Goal: Task Accomplishment & Management: Manage account settings

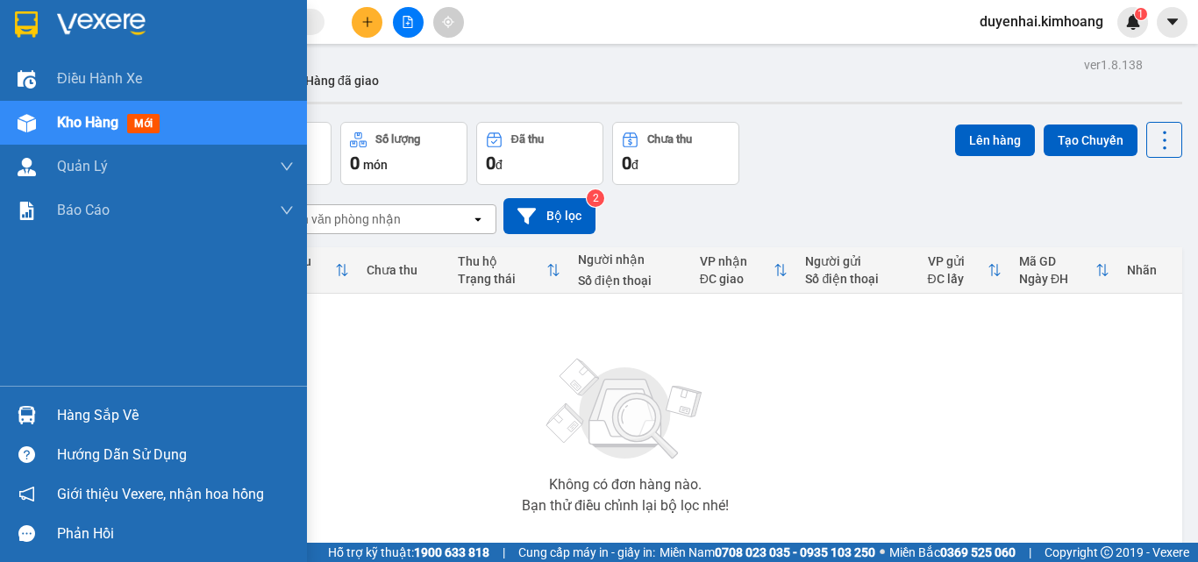
click at [72, 423] on div "Hàng sắp về" at bounding box center [175, 416] width 237 height 26
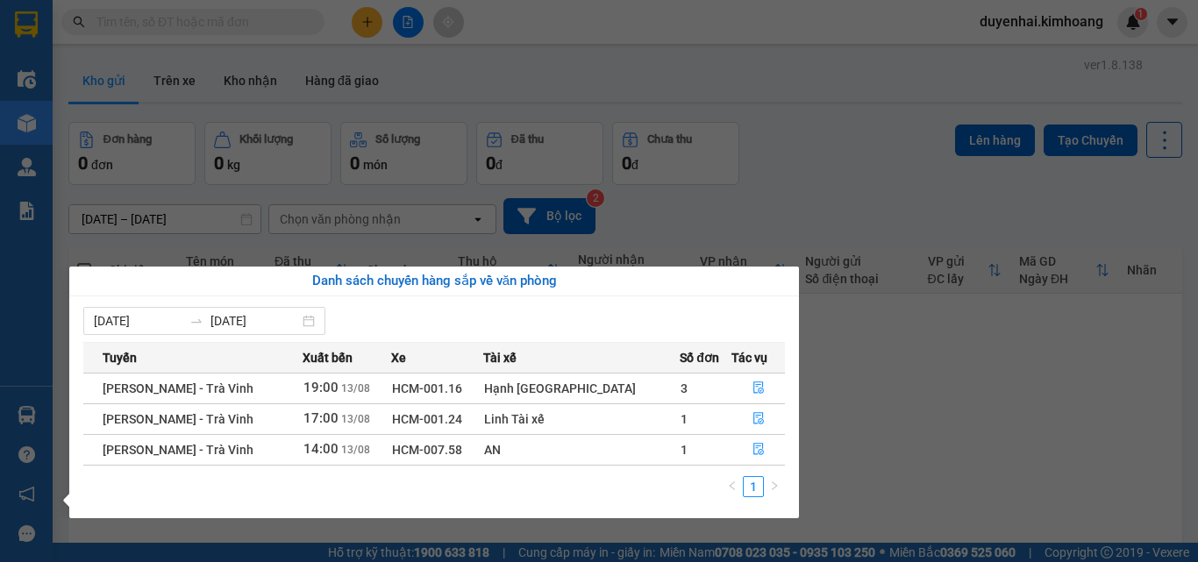
click at [932, 346] on section "Kết quả tìm kiếm ( 0 ) Bộ lọc No Data duyenhai.kimhoang 1 Điều hành xe Kho hàng…" at bounding box center [599, 281] width 1198 height 562
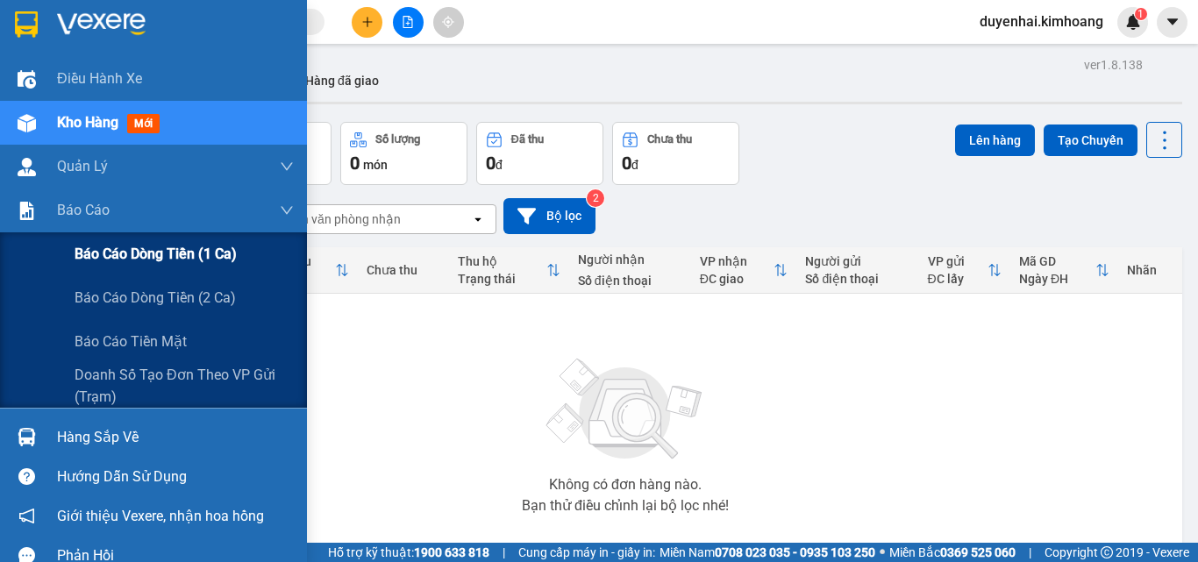
click at [127, 255] on span "Báo cáo dòng tiền (1 ca)" at bounding box center [156, 254] width 162 height 22
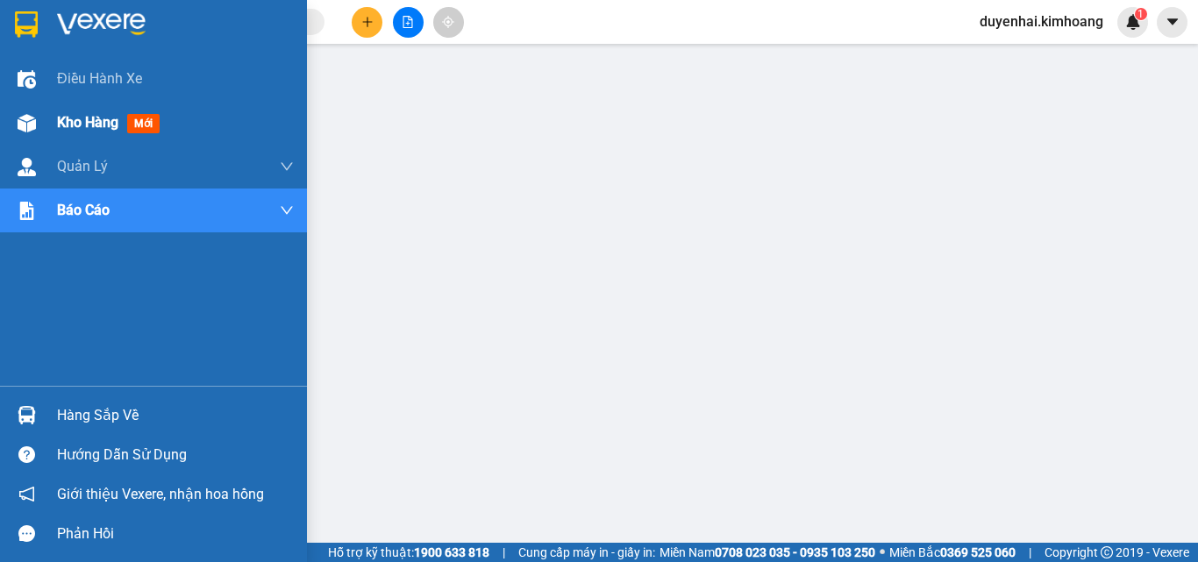
click at [91, 127] on span "Kho hàng" at bounding box center [87, 122] width 61 height 17
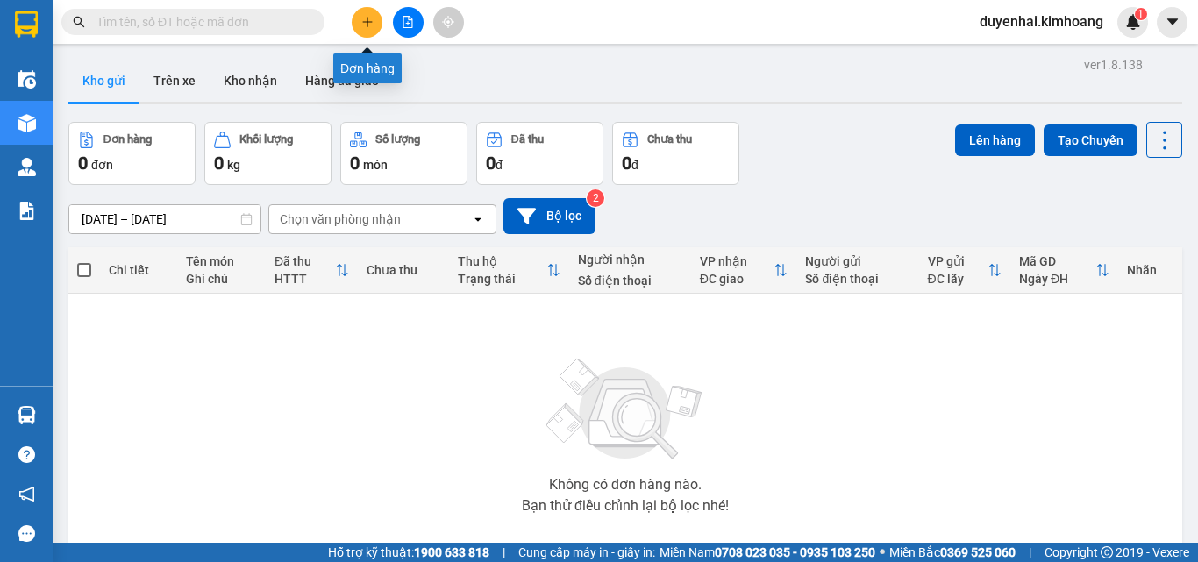
click at [373, 28] on button at bounding box center [367, 22] width 31 height 31
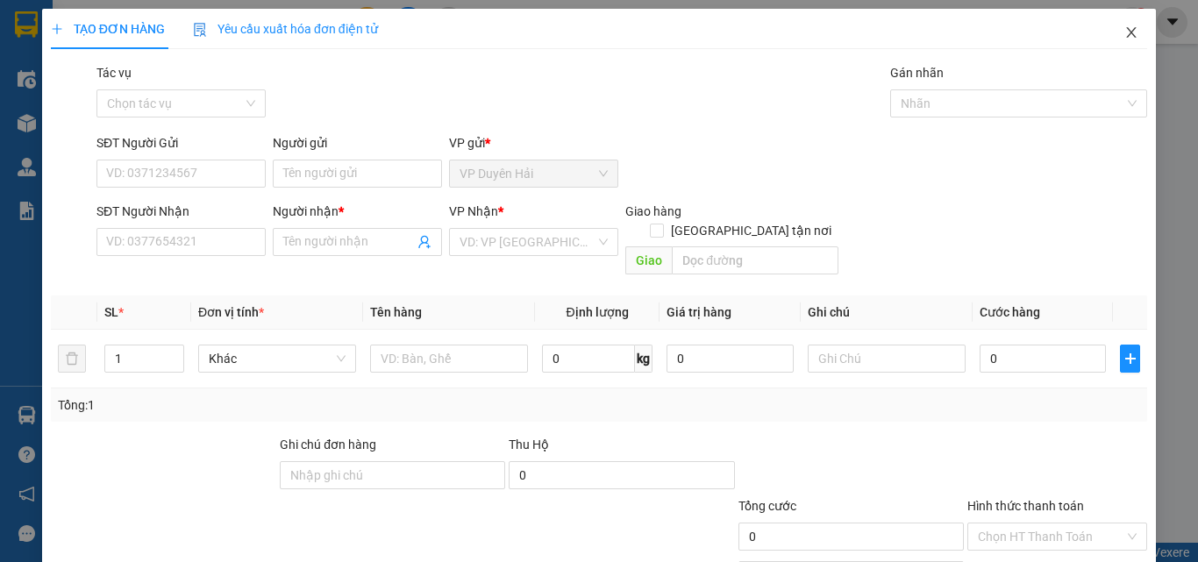
click at [1124, 30] on icon "close" at bounding box center [1131, 32] width 14 height 14
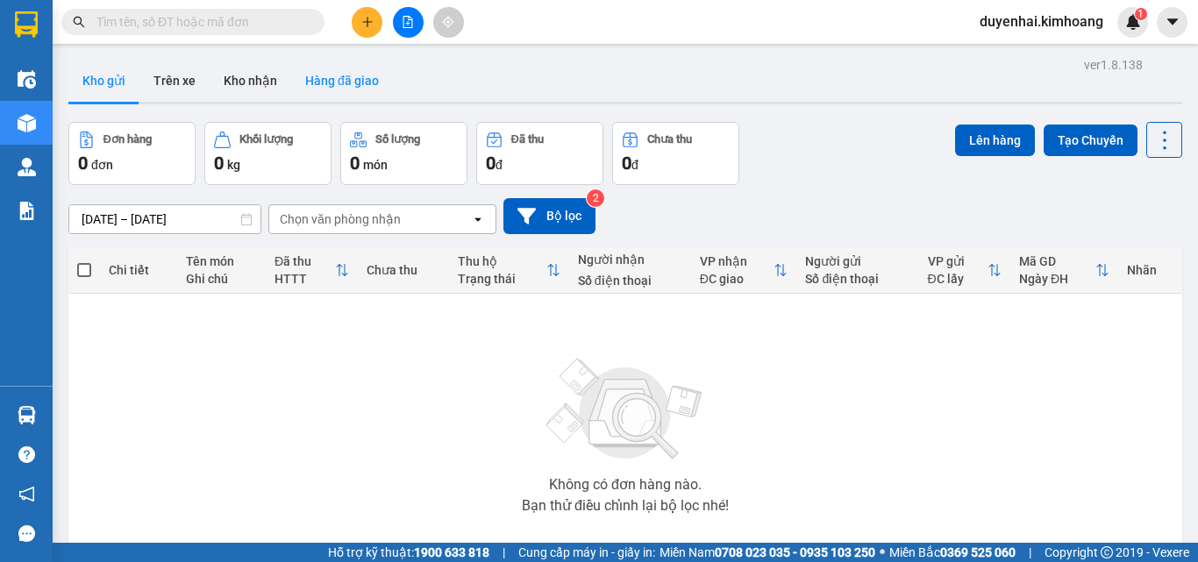
click at [341, 87] on button "Hàng đã giao" at bounding box center [342, 81] width 102 height 42
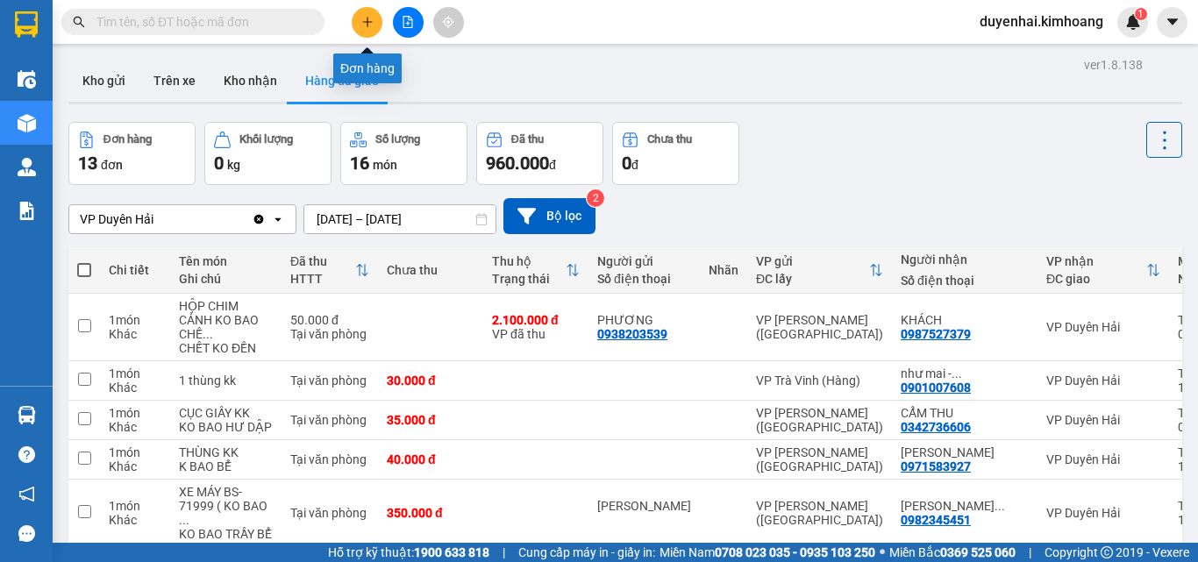
click at [374, 25] on button at bounding box center [367, 22] width 31 height 31
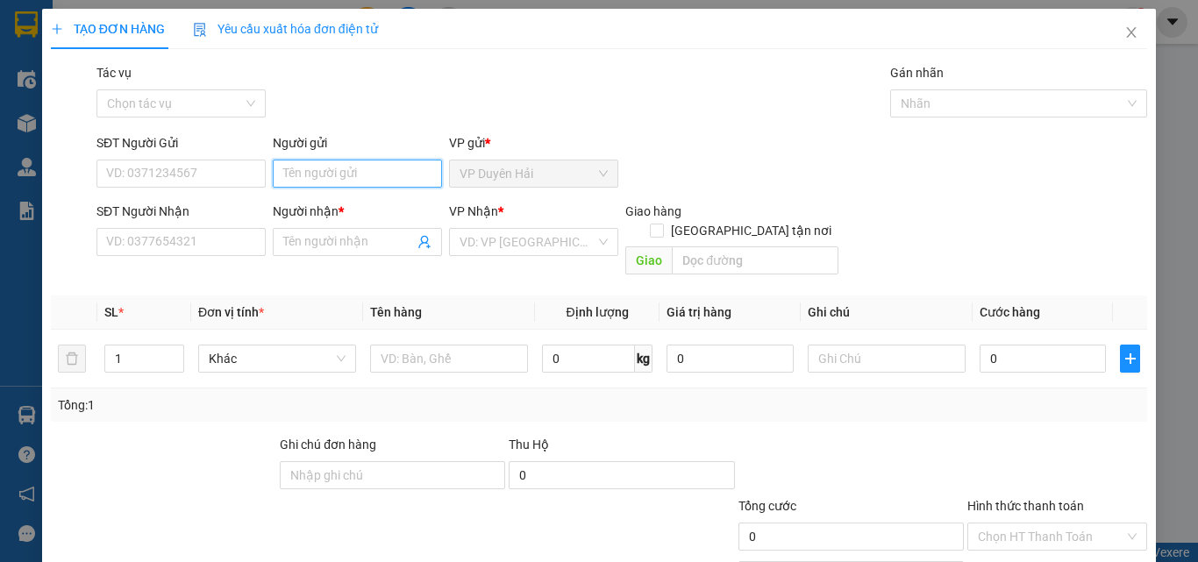
click at [348, 180] on input "Người gửi" at bounding box center [357, 174] width 169 height 28
type input "k"
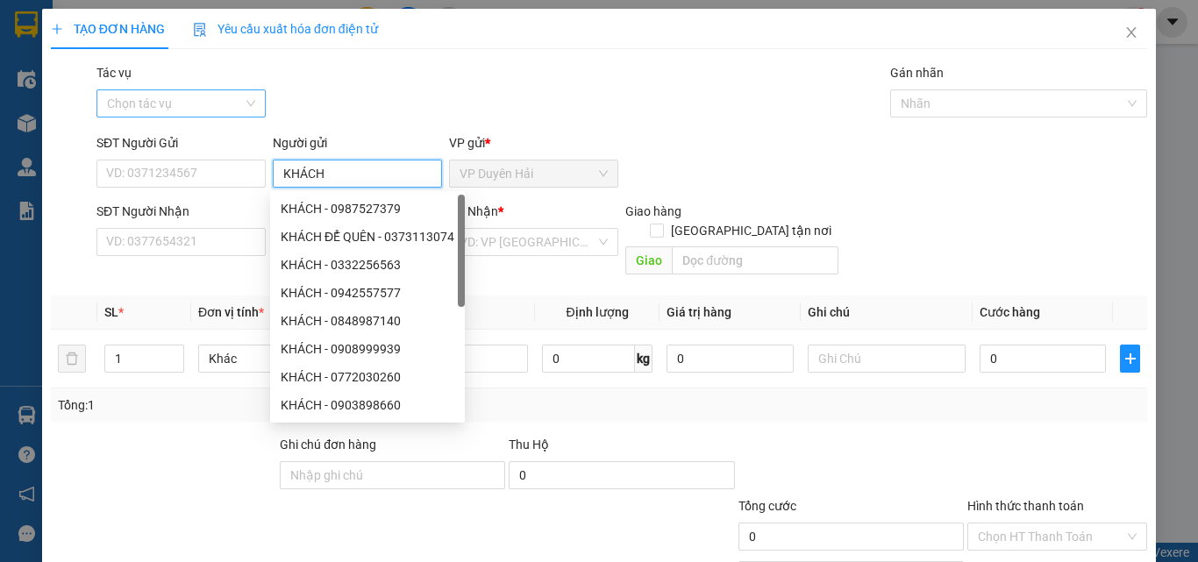
type input "KHÁCH"
click at [201, 96] on input "Tác vụ" at bounding box center [175, 103] width 136 height 26
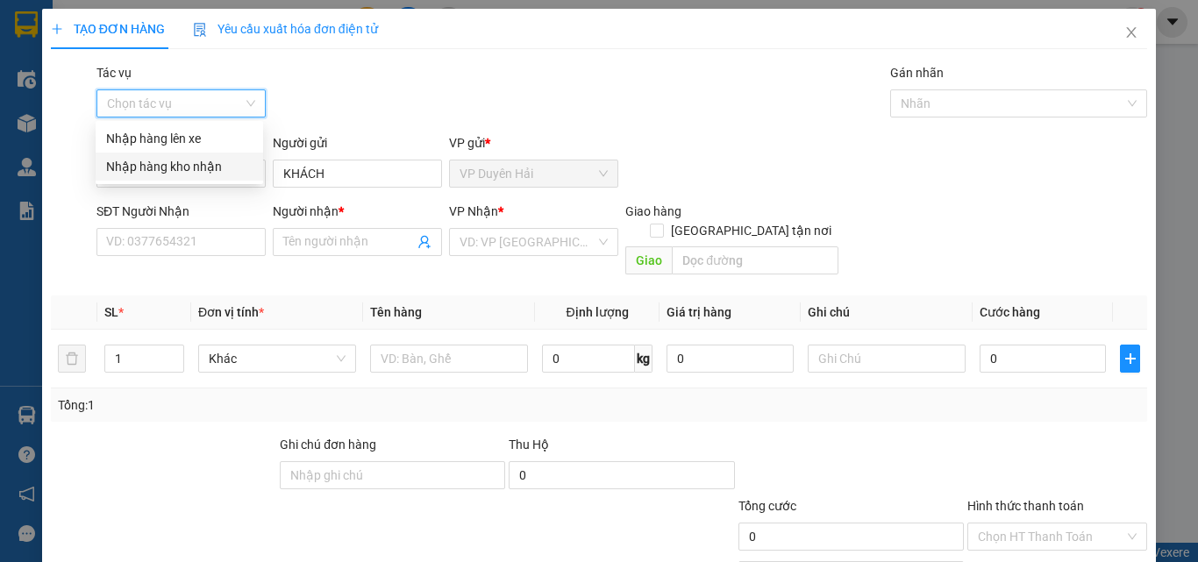
click at [190, 161] on div "Nhập hàng kho nhận" at bounding box center [179, 166] width 146 height 19
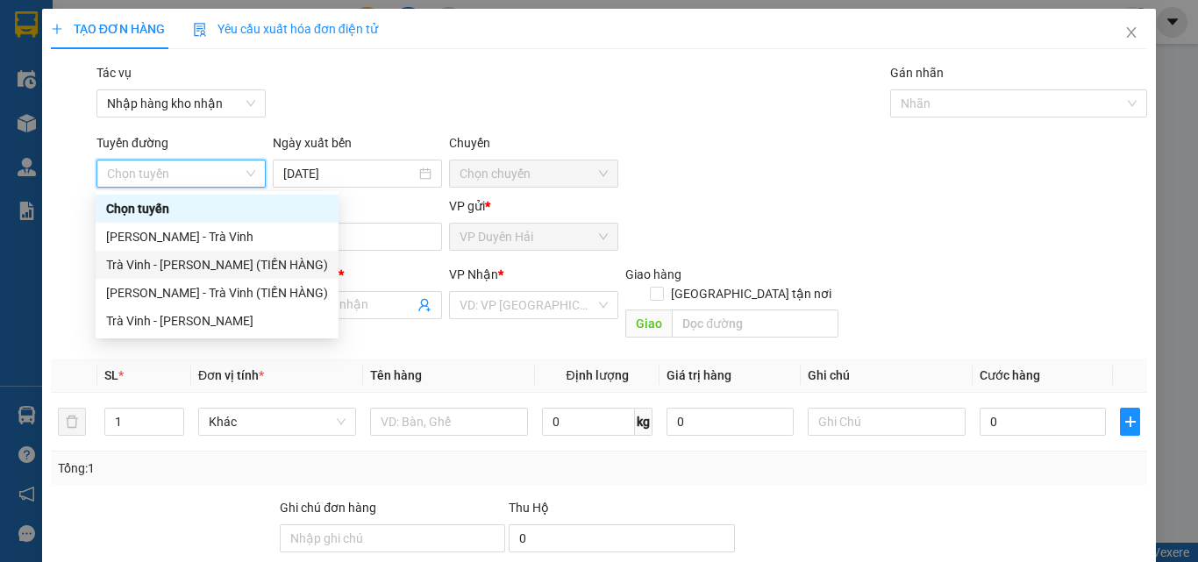
click at [192, 260] on div "Trà Vinh - [PERSON_NAME] (TIỀN HÀNG)" at bounding box center [217, 264] width 222 height 19
type input "[DATE]"
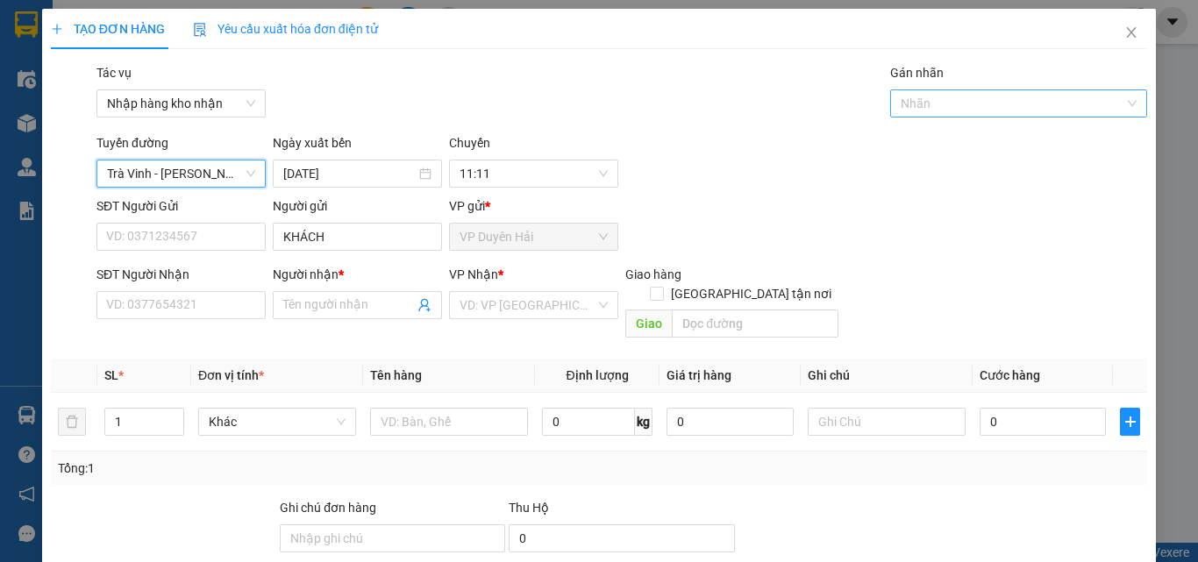
click at [932, 98] on div at bounding box center [1011, 103] width 232 height 21
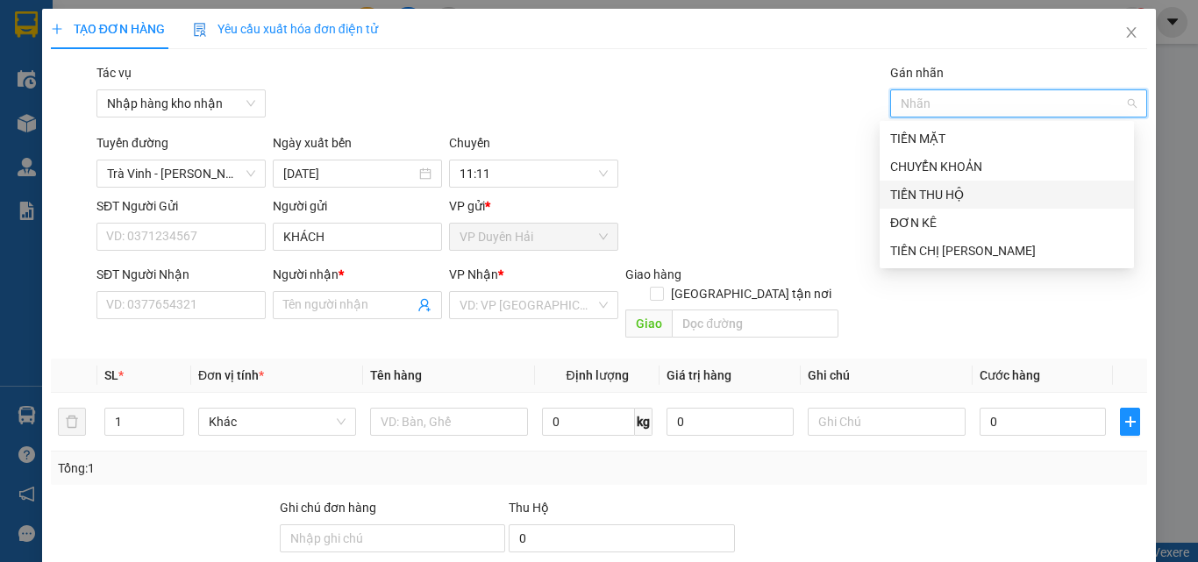
click at [969, 188] on div "TIỀN THU HỘ" at bounding box center [1006, 194] width 233 height 19
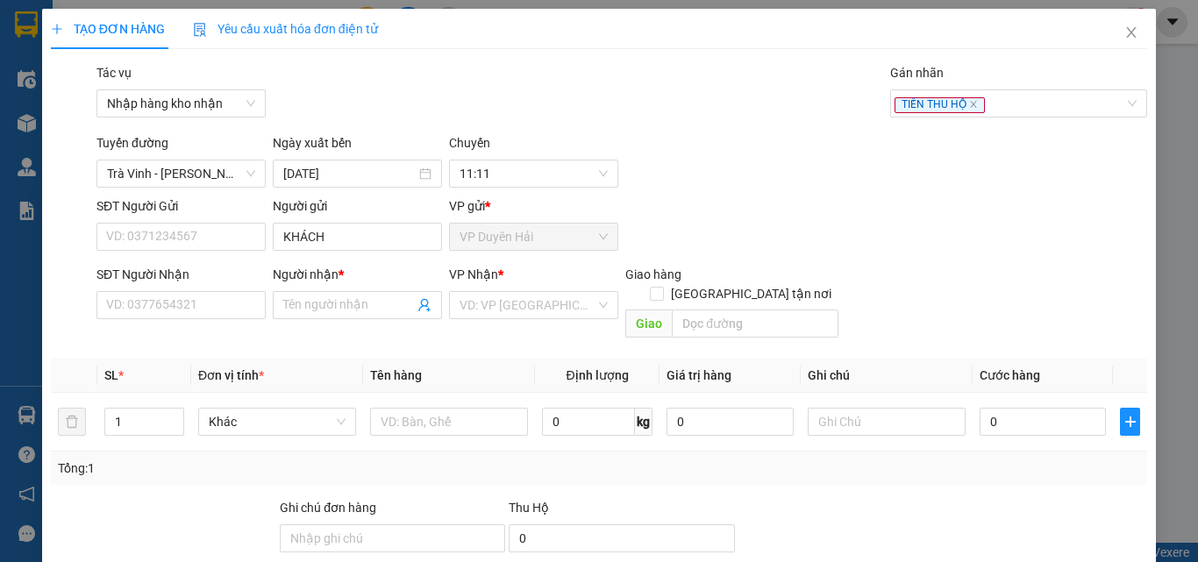
click at [782, 187] on div "Tuyến đường [GEOGRAPHIC_DATA][PERSON_NAME] (TIỀN HÀNG) Ngày xuất bến [DATE] [GE…" at bounding box center [622, 160] width 1058 height 54
click at [360, 307] on input "Người nhận *" at bounding box center [348, 305] width 131 height 19
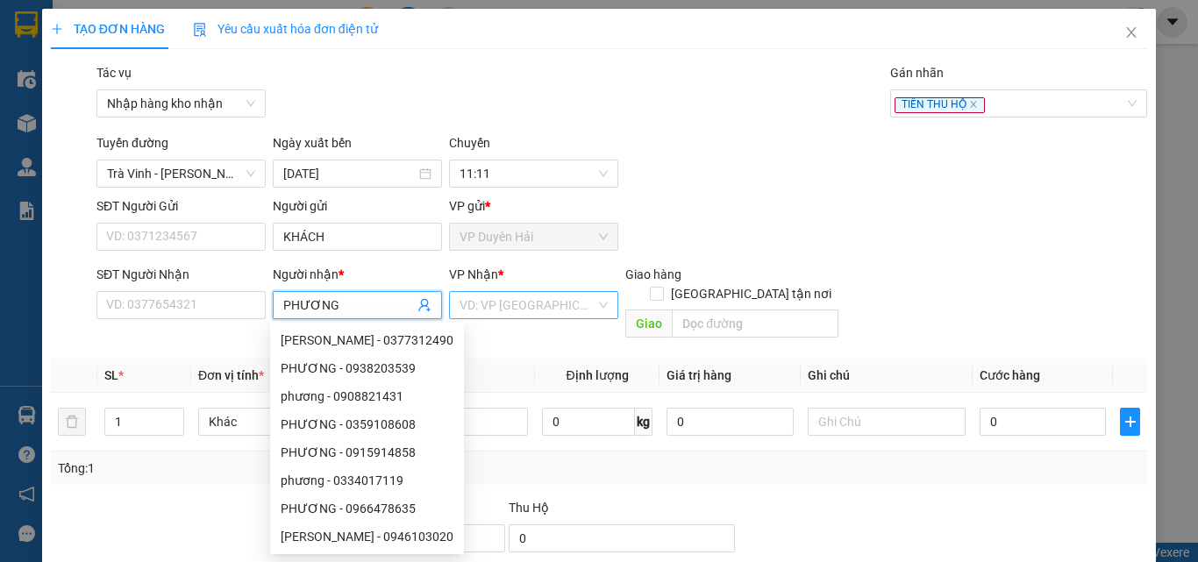
type input "PHƯƠNG"
click at [500, 313] on input "search" at bounding box center [528, 305] width 136 height 26
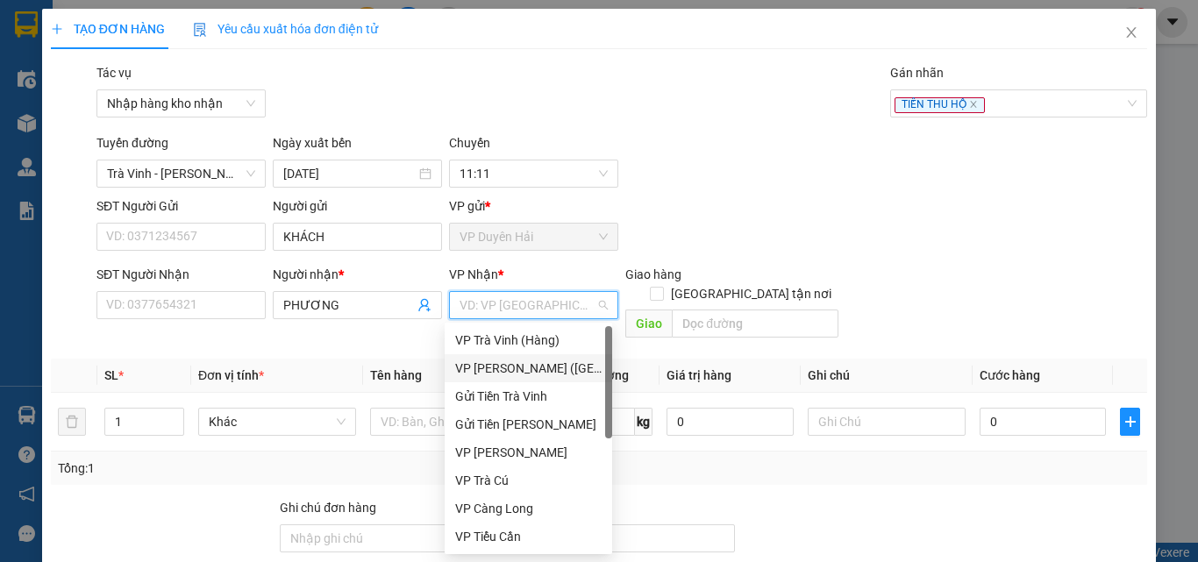
click at [503, 362] on div "VP [PERSON_NAME] ([GEOGRAPHIC_DATA])" at bounding box center [528, 368] width 146 height 19
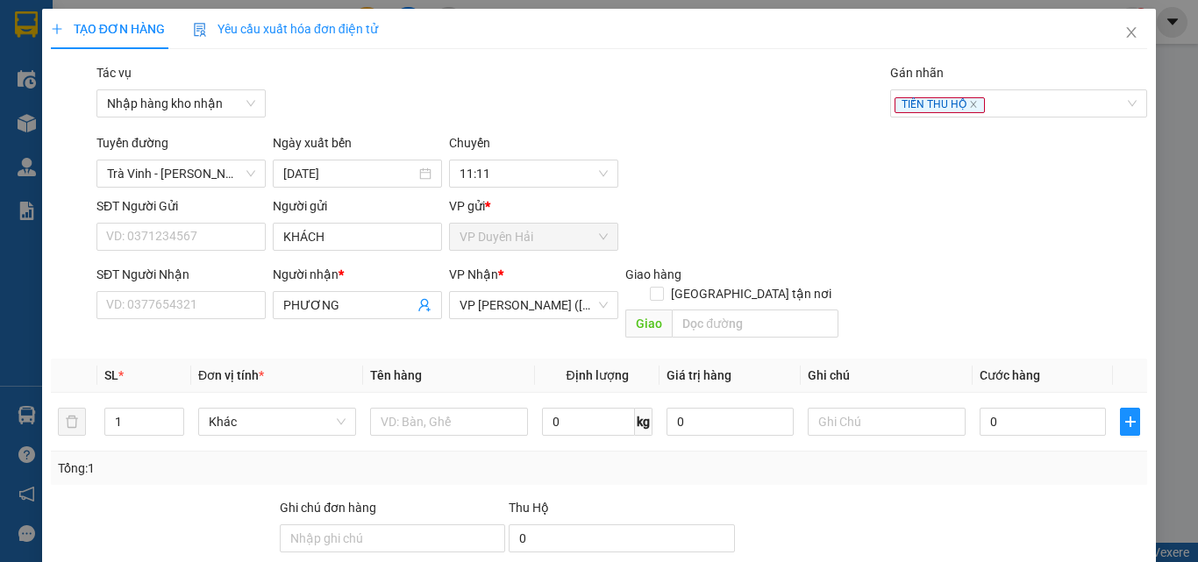
click at [503, 362] on th "Tên hàng" at bounding box center [449, 376] width 172 height 34
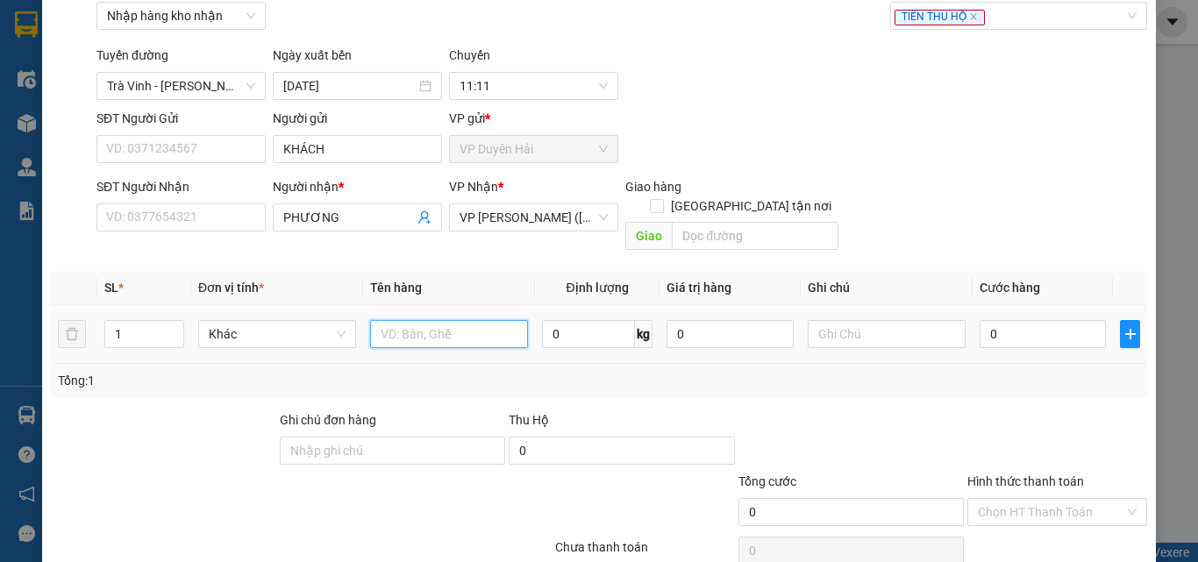
click at [449, 320] on input "text" at bounding box center [449, 334] width 158 height 28
type input "2.100.000 THSL TP08255082"
click at [1044, 322] on input "0" at bounding box center [1043, 334] width 126 height 28
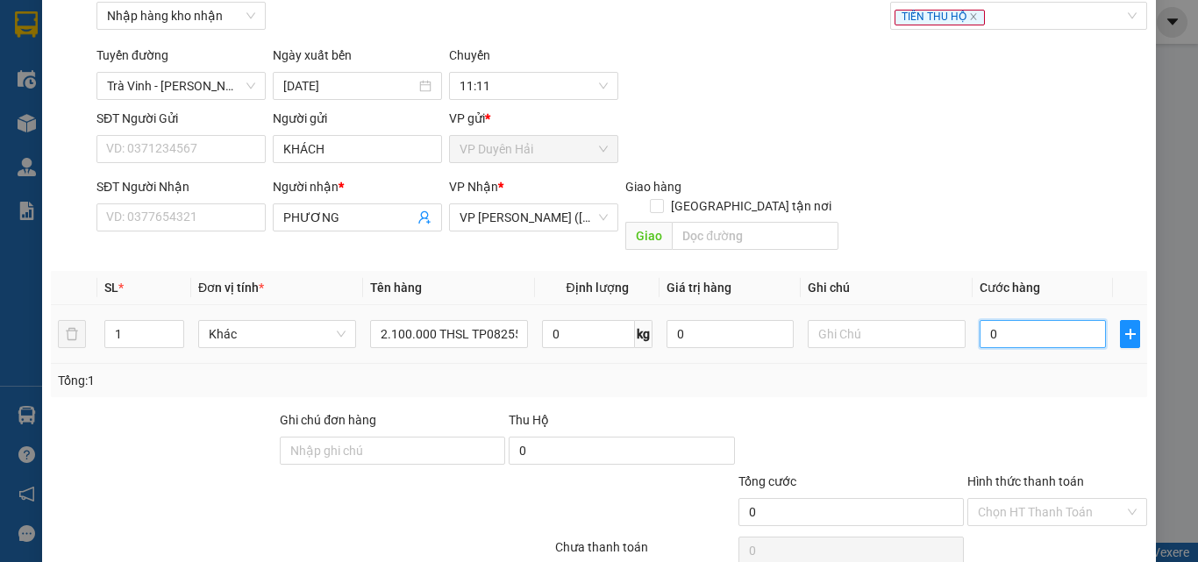
type input "3"
type input "30"
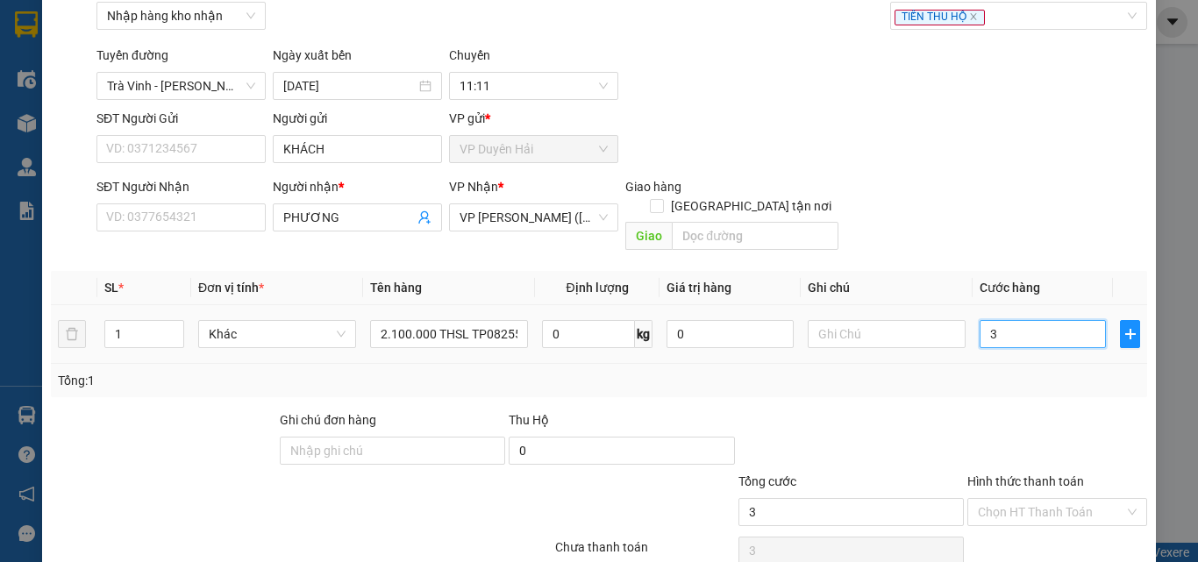
type input "30"
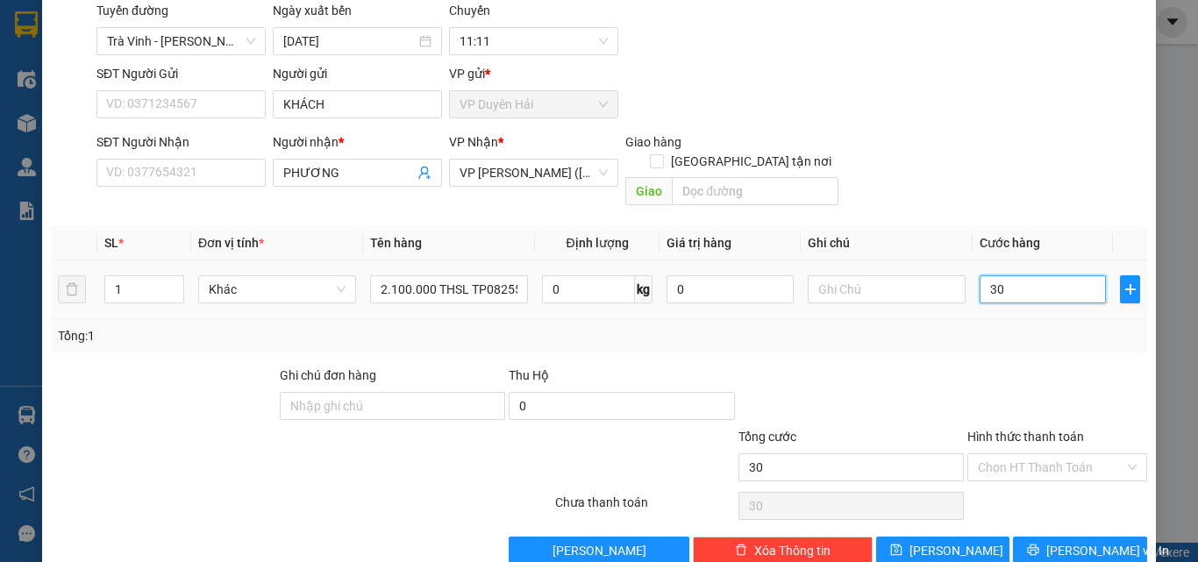
scroll to position [150, 0]
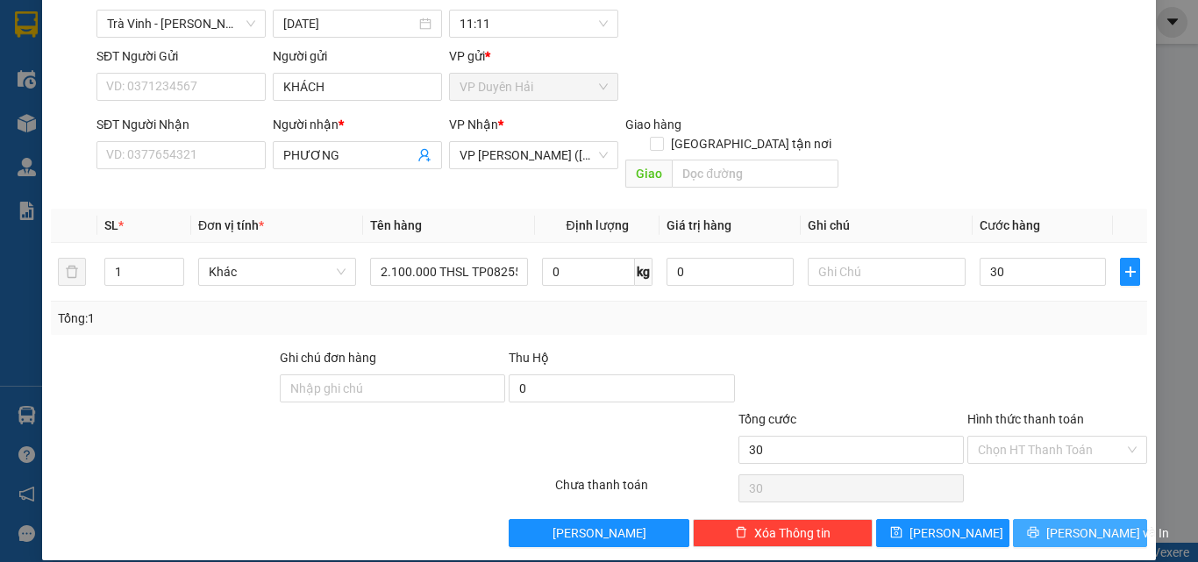
type input "30.000"
click at [1049, 519] on button "[PERSON_NAME] và In" at bounding box center [1080, 533] width 134 height 28
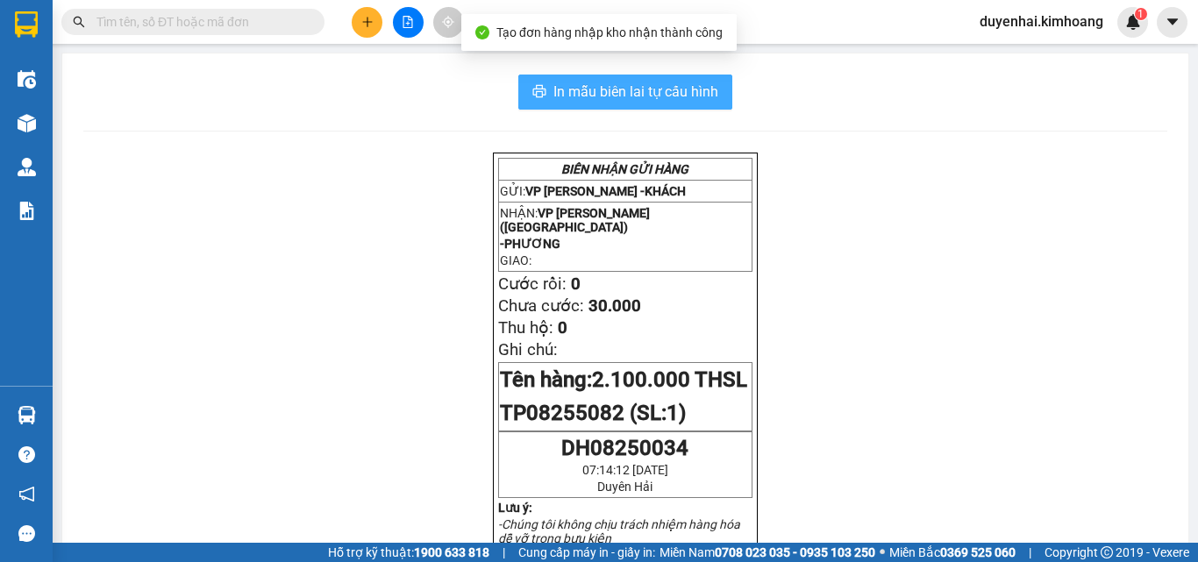
click at [624, 98] on span "In mẫu biên lai tự cấu hình" at bounding box center [635, 92] width 165 height 22
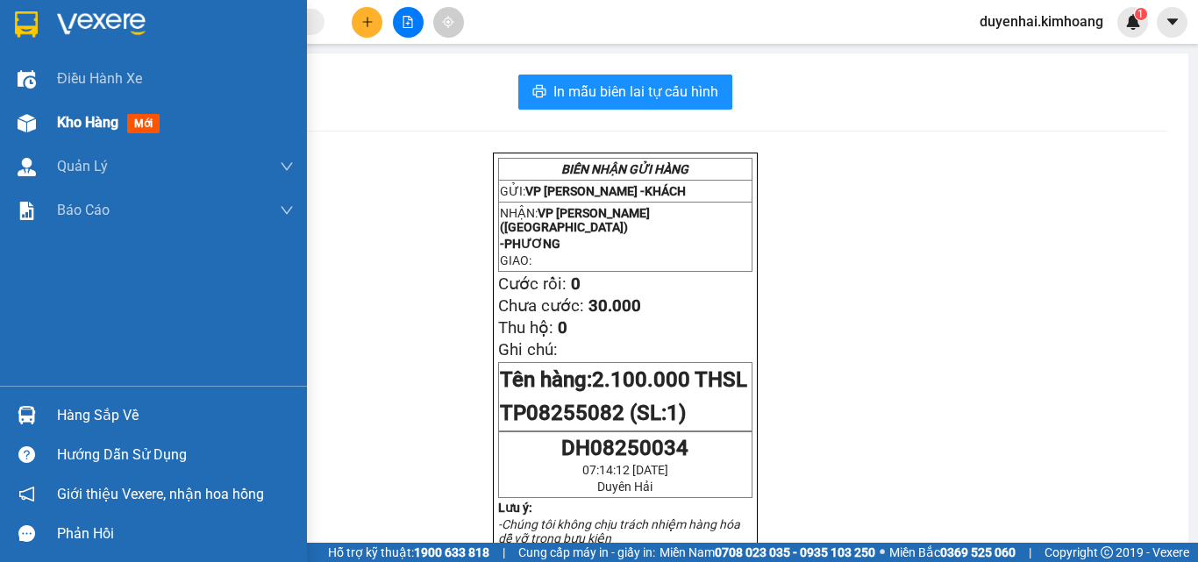
click at [68, 135] on div "Kho hàng mới" at bounding box center [175, 123] width 237 height 44
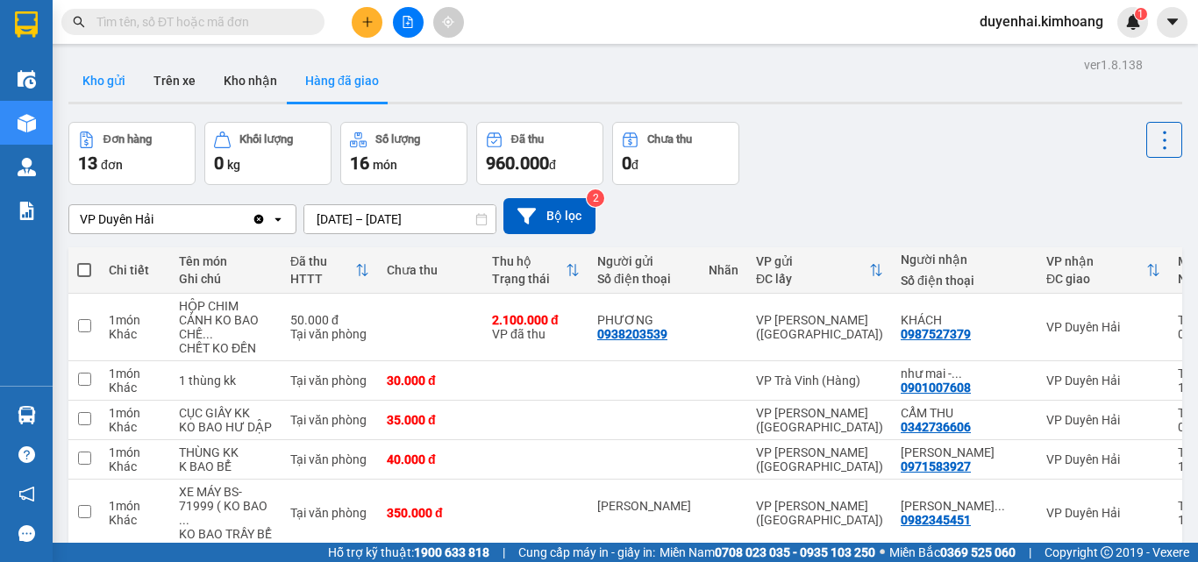
click at [116, 89] on button "Kho gửi" at bounding box center [103, 81] width 71 height 42
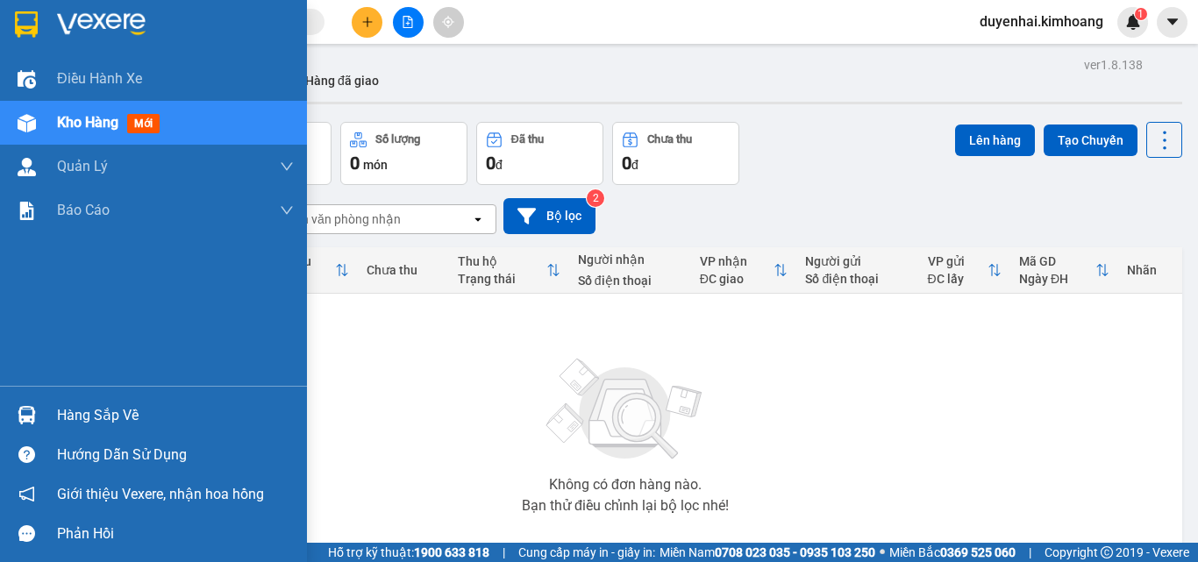
click at [95, 418] on div "Hàng sắp về" at bounding box center [175, 416] width 237 height 26
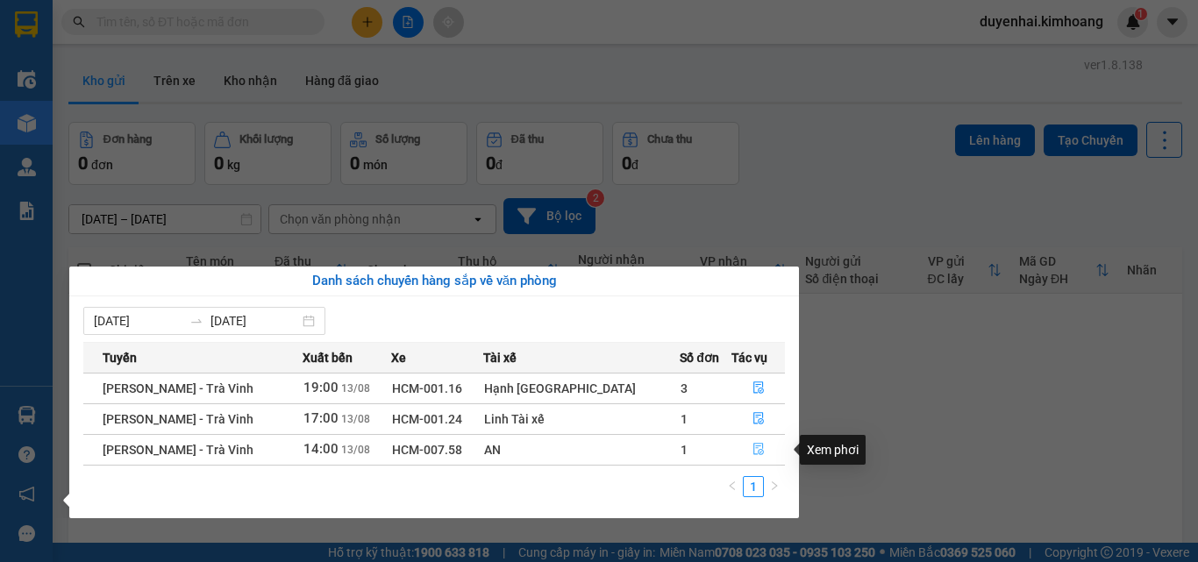
click at [753, 449] on icon "file-done" at bounding box center [758, 450] width 11 height 12
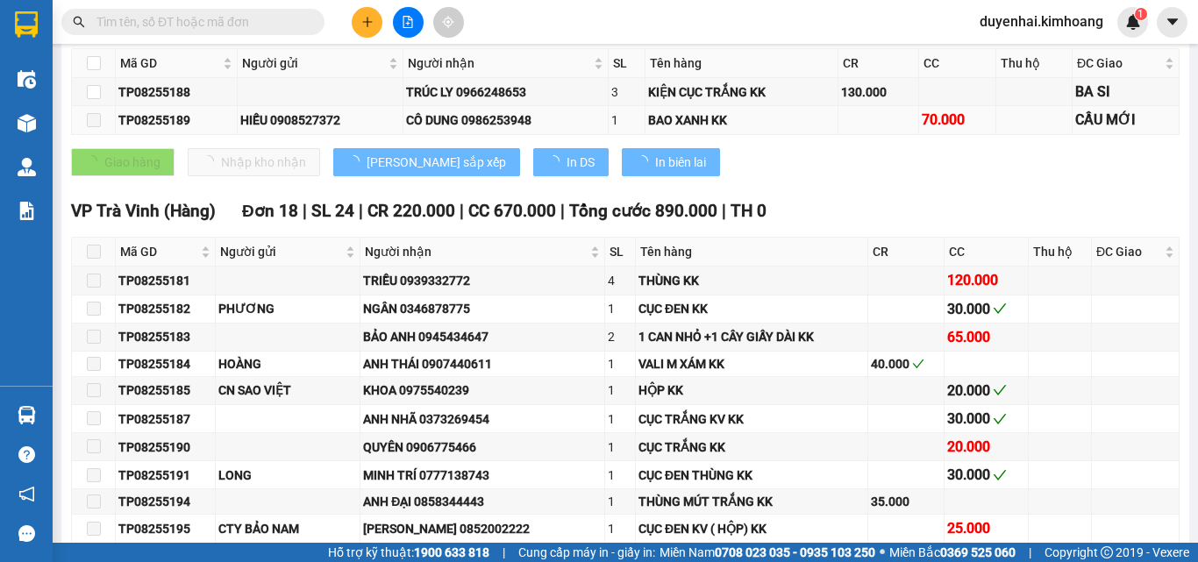
type input "[DATE]"
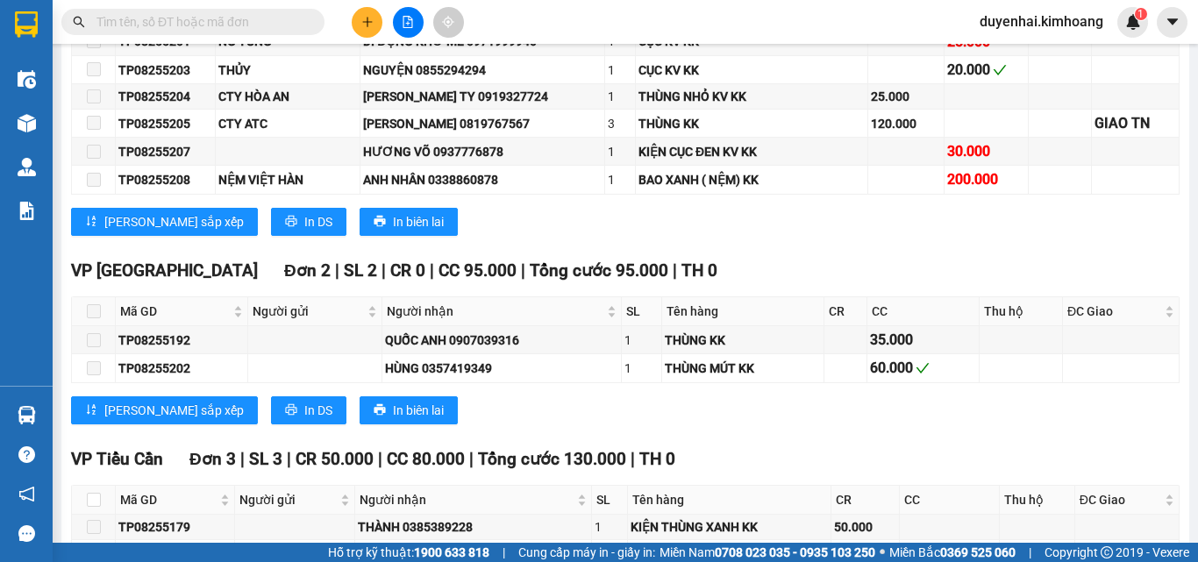
scroll to position [1228, 0]
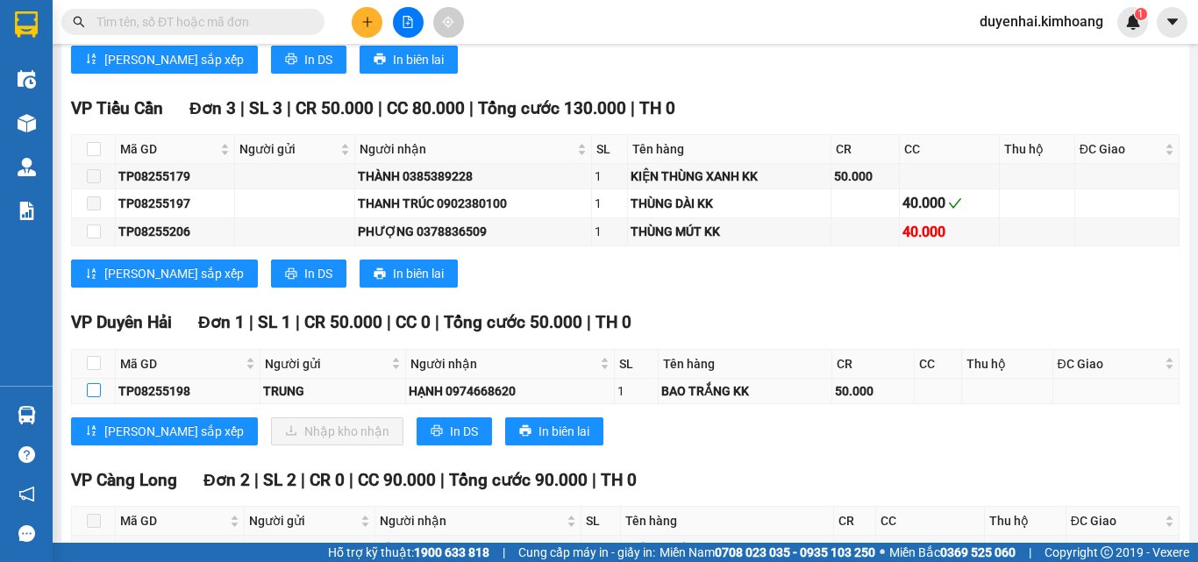
click at [96, 397] on input "checkbox" at bounding box center [94, 390] width 14 height 14
checkbox input "true"
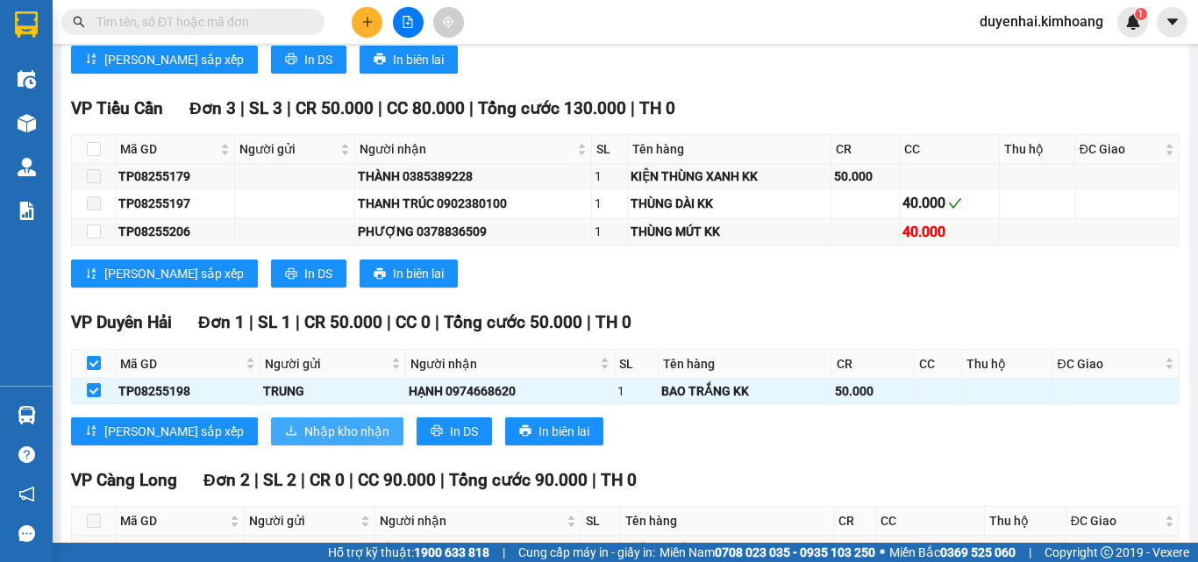
click at [304, 438] on span "Nhập kho nhận" at bounding box center [346, 431] width 85 height 19
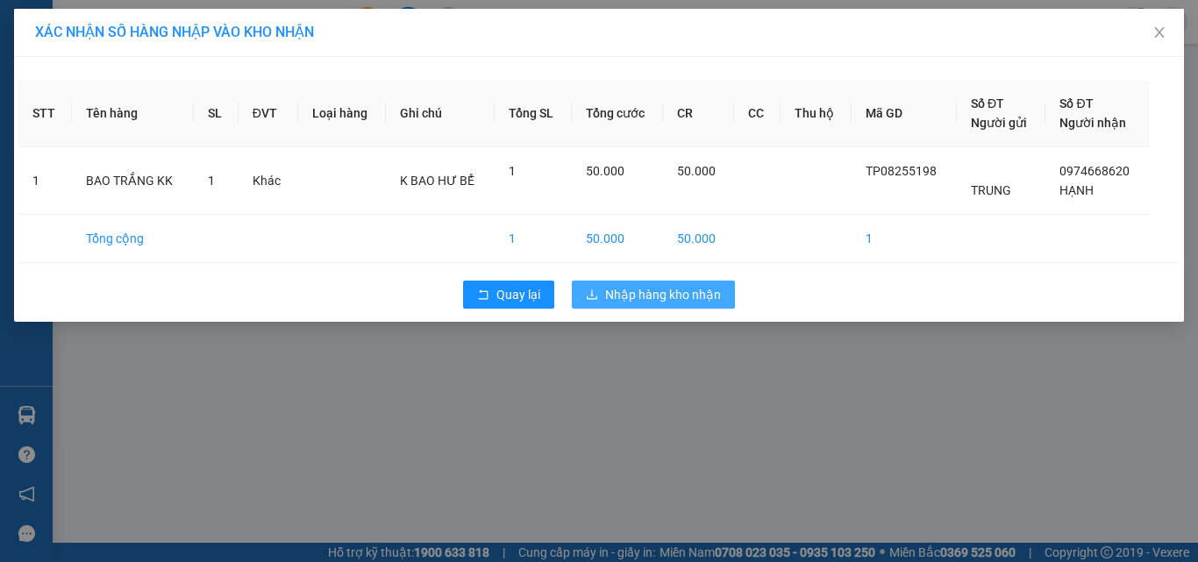
click at [706, 296] on span "Nhập hàng kho nhận" at bounding box center [663, 294] width 116 height 19
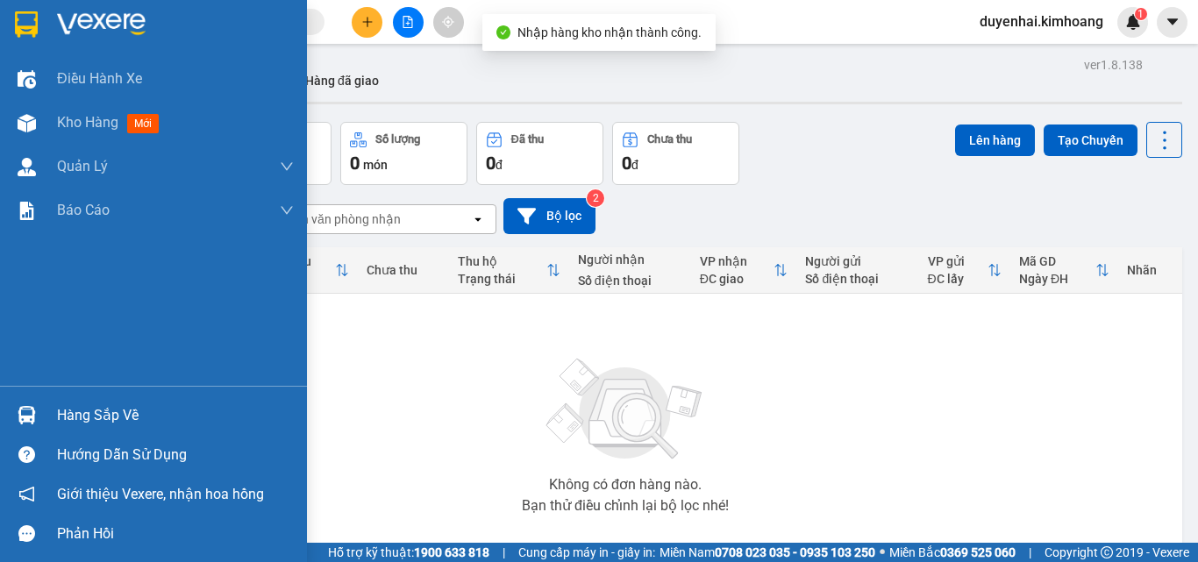
click at [103, 410] on div "Hàng sắp về" at bounding box center [175, 416] width 237 height 26
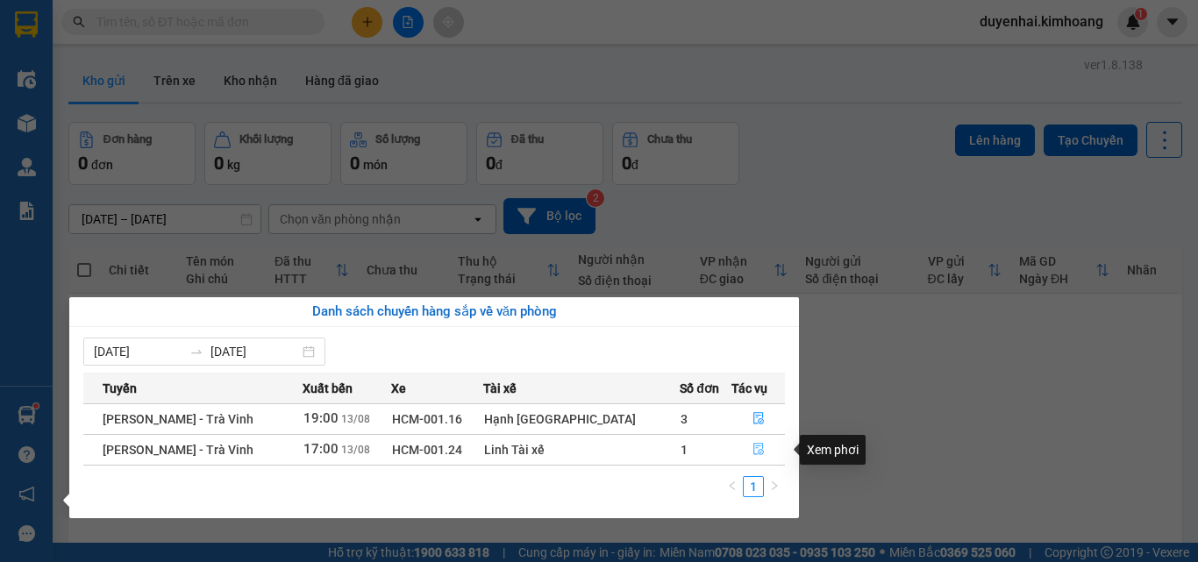
click at [753, 450] on icon "file-done" at bounding box center [758, 450] width 11 height 12
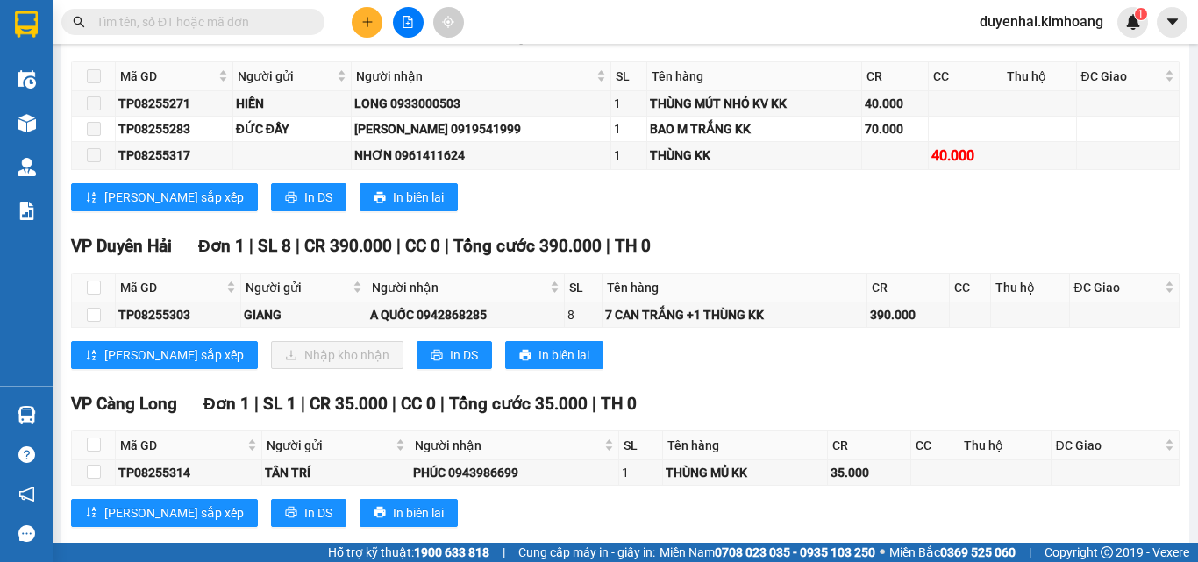
scroll to position [2193, 0]
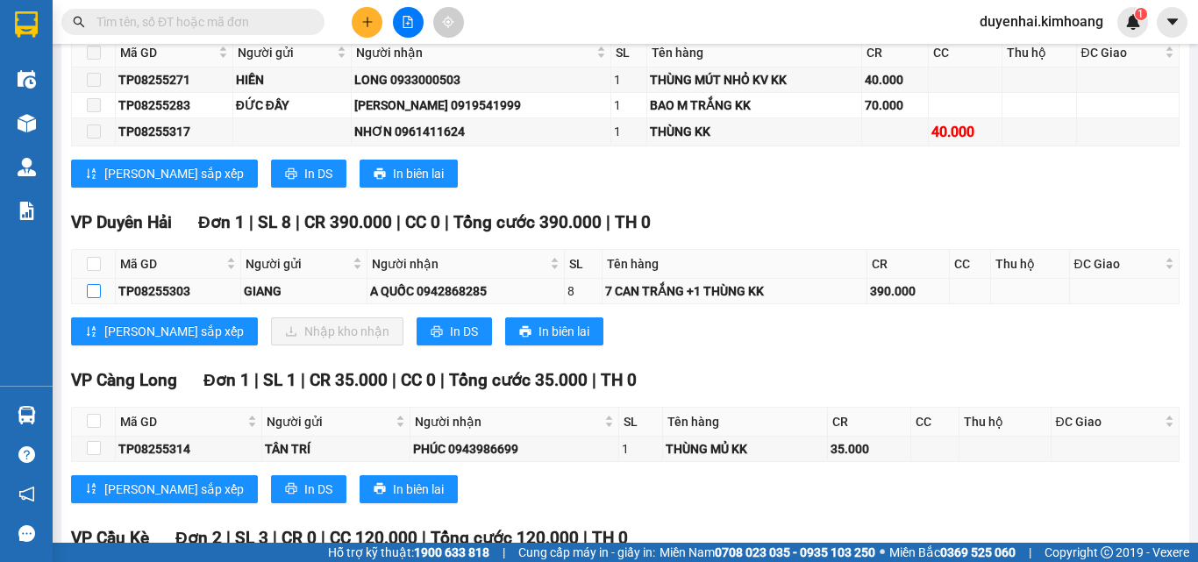
click at [96, 298] on input "checkbox" at bounding box center [94, 291] width 14 height 14
checkbox input "true"
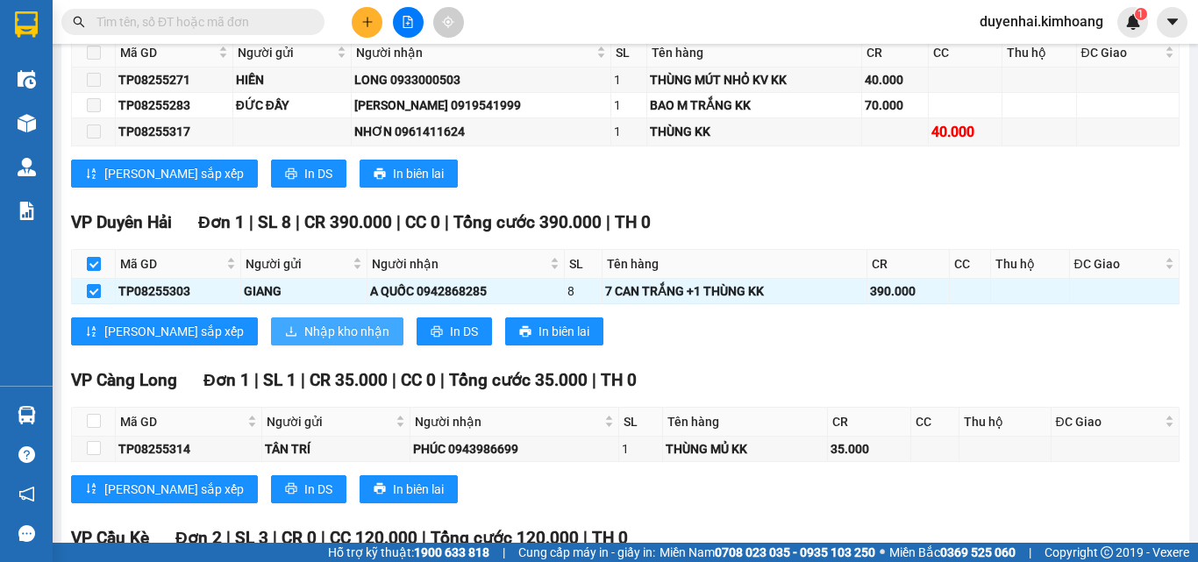
click at [304, 339] on span "Nhập kho nhận" at bounding box center [346, 331] width 85 height 19
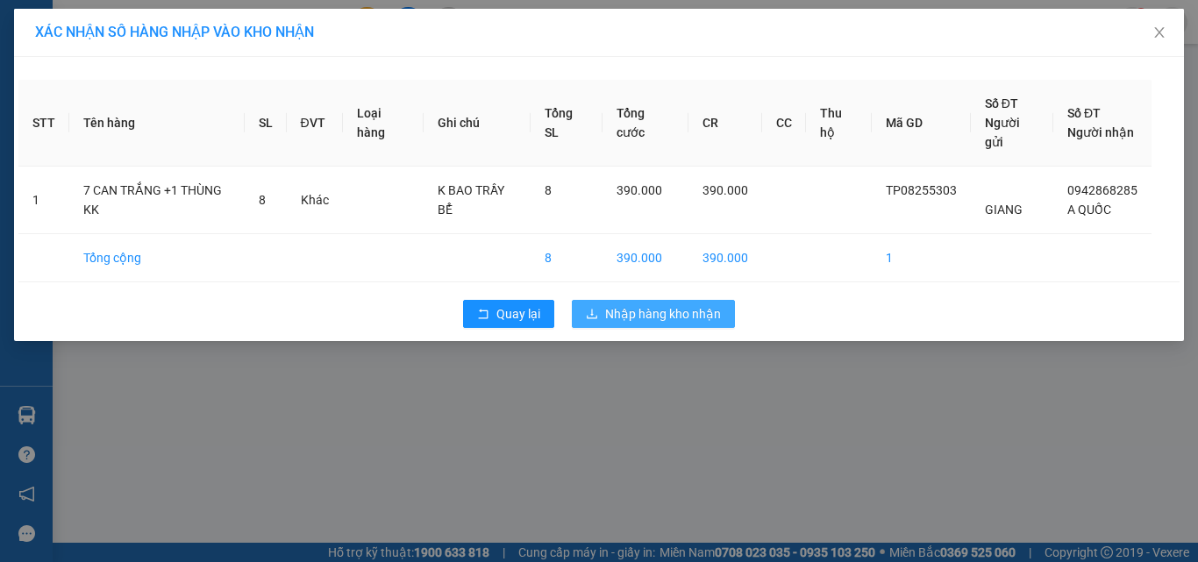
click at [667, 317] on span "Nhập hàng kho nhận" at bounding box center [663, 313] width 116 height 19
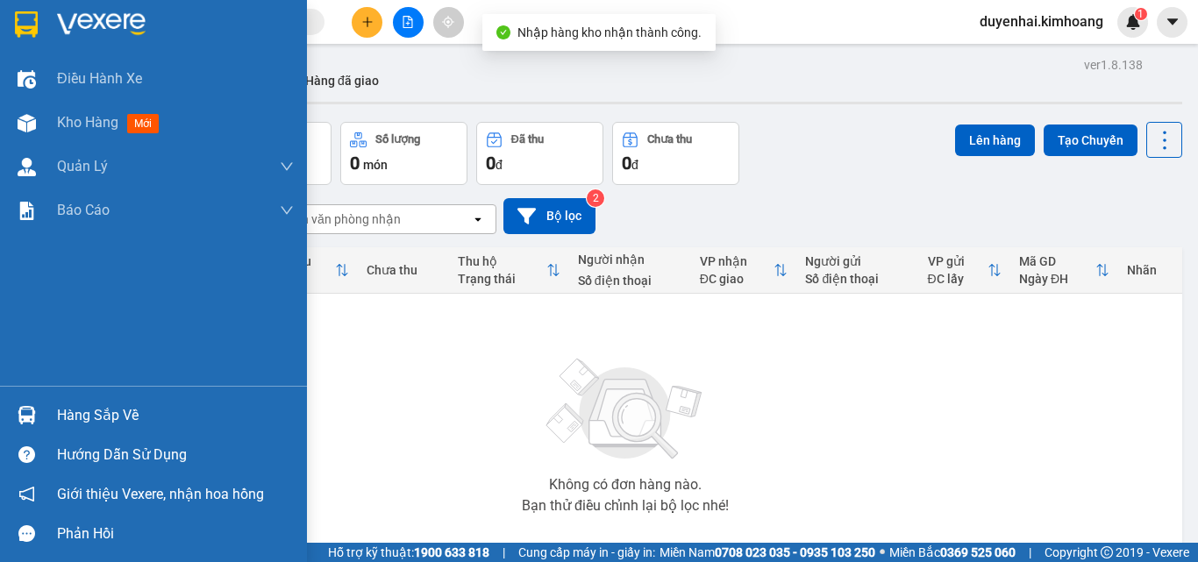
click at [70, 415] on div "Hàng sắp về" at bounding box center [175, 416] width 237 height 26
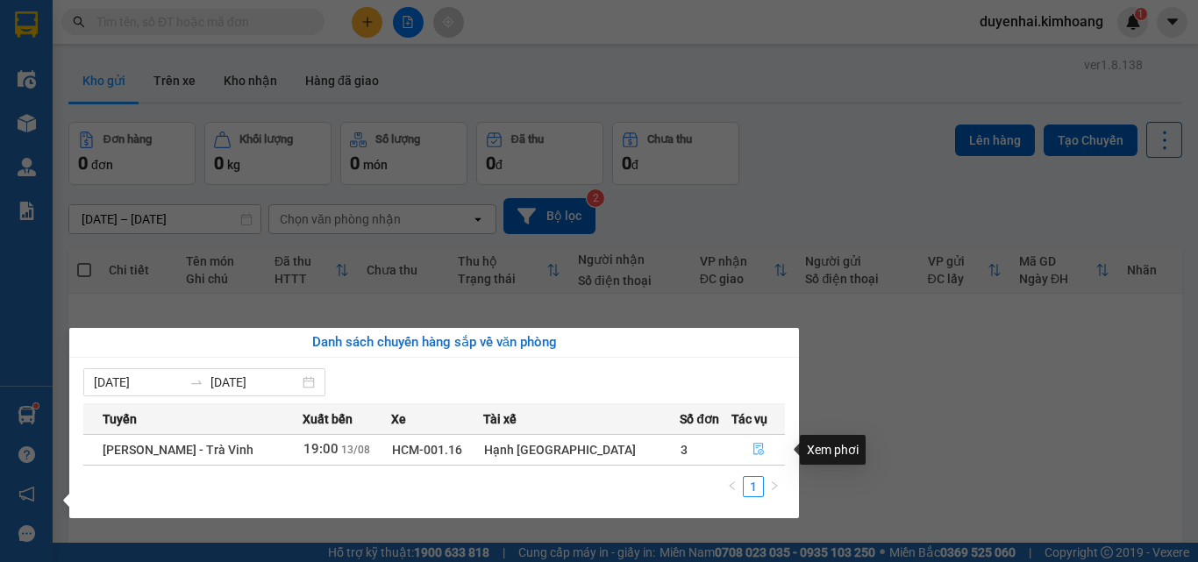
click at [753, 446] on icon "file-done" at bounding box center [758, 450] width 11 height 12
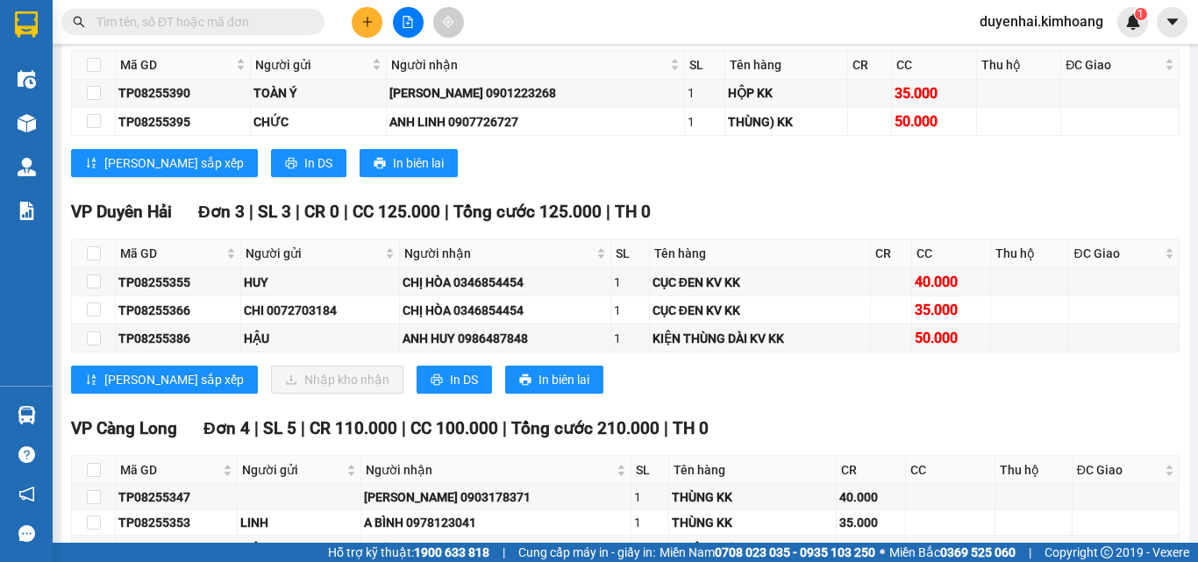
scroll to position [2456, 0]
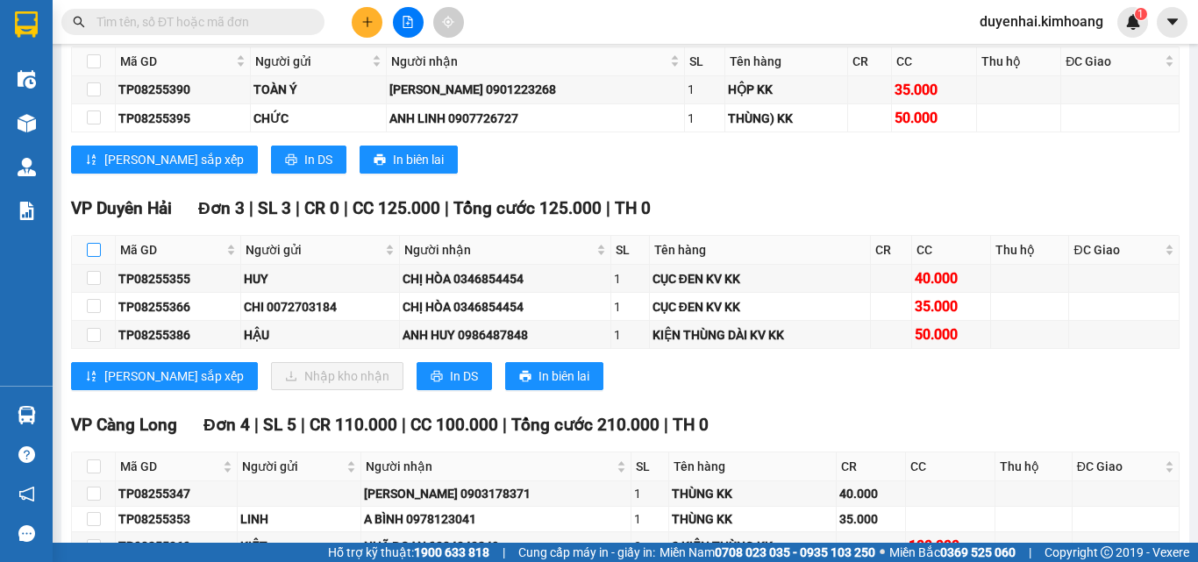
click at [91, 257] on input "checkbox" at bounding box center [94, 250] width 14 height 14
checkbox input "true"
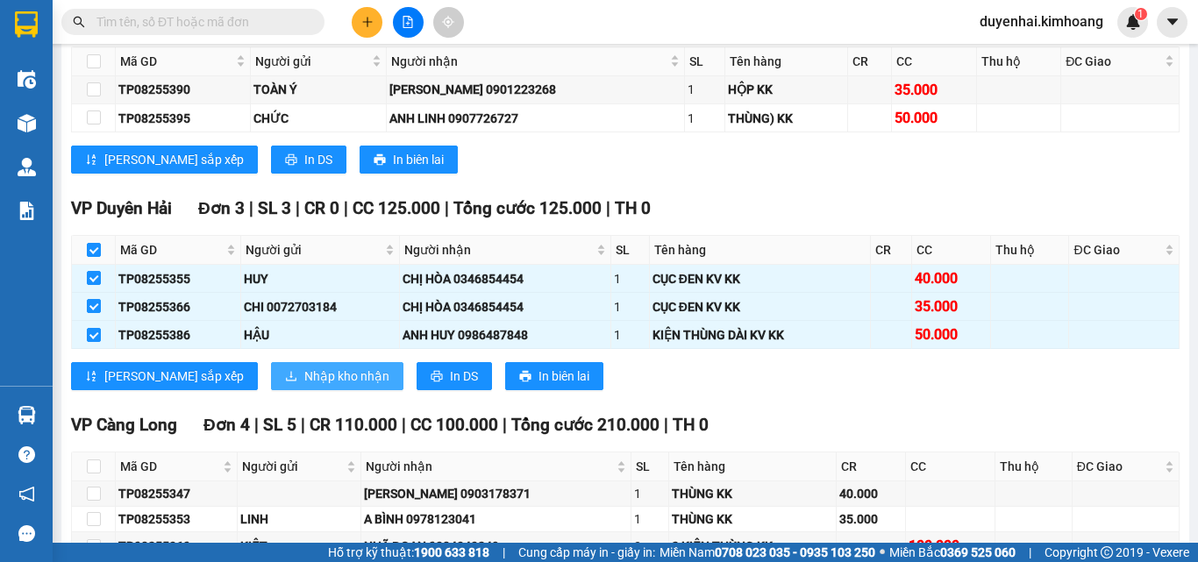
click at [304, 382] on span "Nhập kho nhận" at bounding box center [346, 376] width 85 height 19
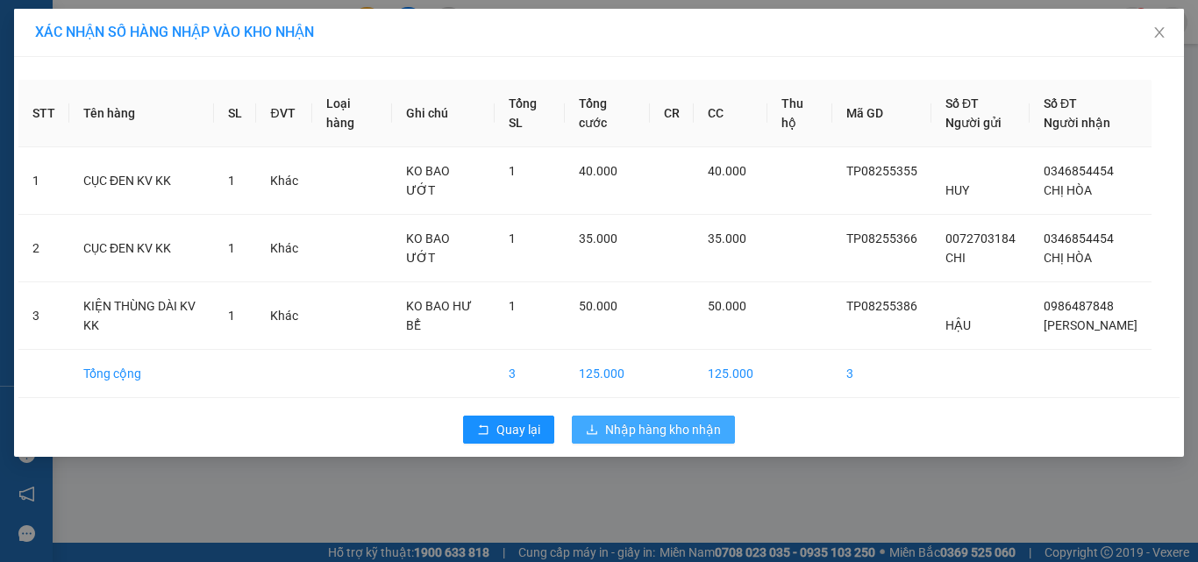
click at [609, 425] on span "Nhập hàng kho nhận" at bounding box center [663, 429] width 116 height 19
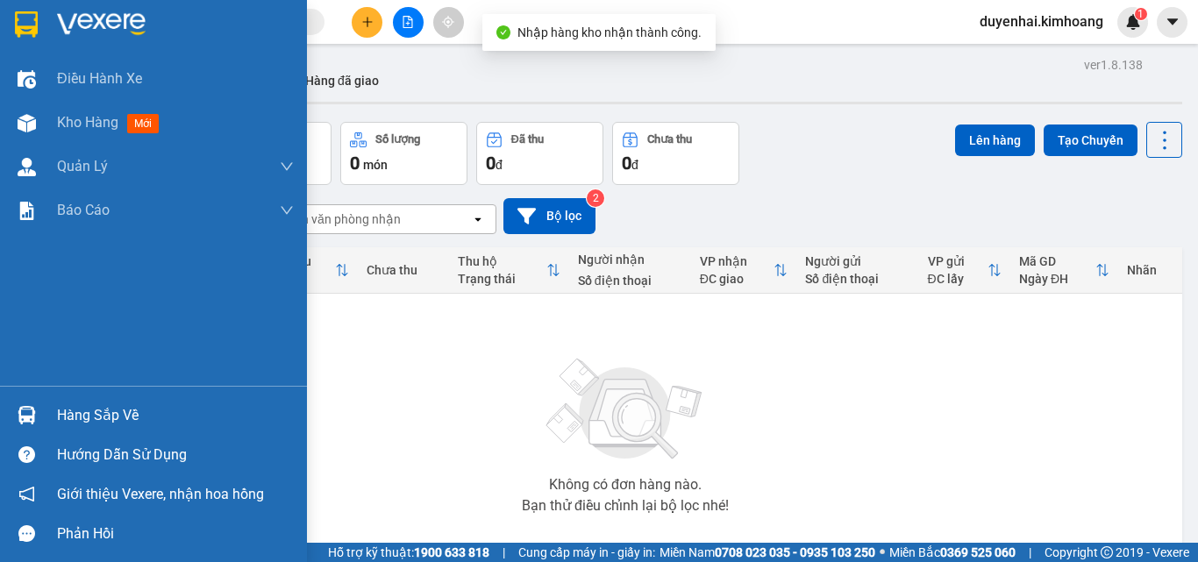
click at [112, 416] on div "Hàng sắp về" at bounding box center [175, 416] width 237 height 26
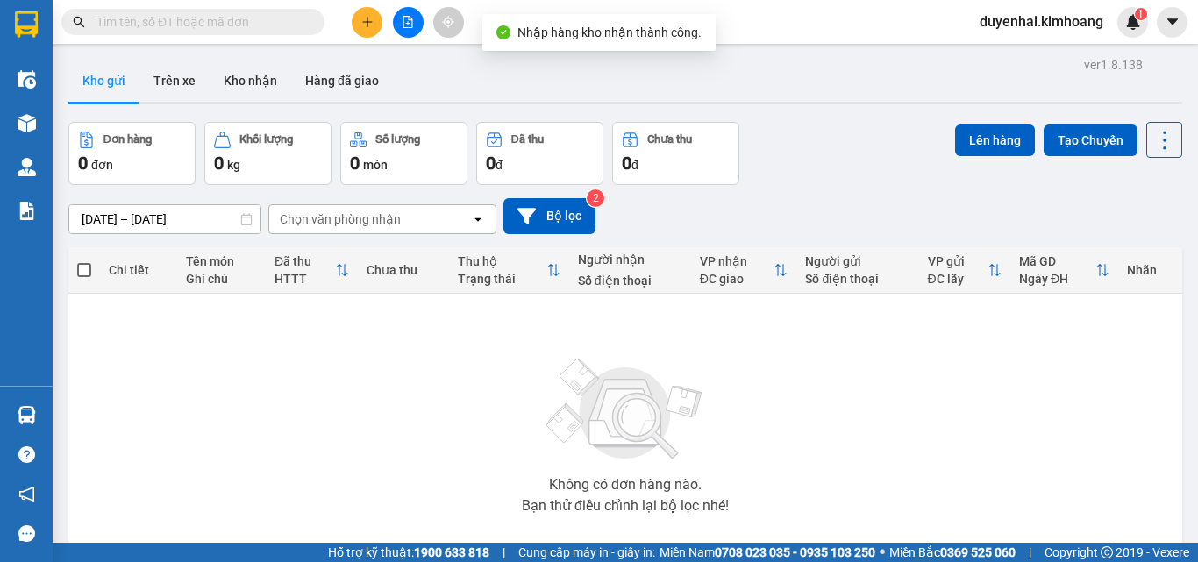
click at [475, 299] on section "Kết quả tìm kiếm ( 0 ) Bộ lọc No Data duyenhai.kimhoang 1 Điều hành xe Kho hàng…" at bounding box center [599, 281] width 1198 height 562
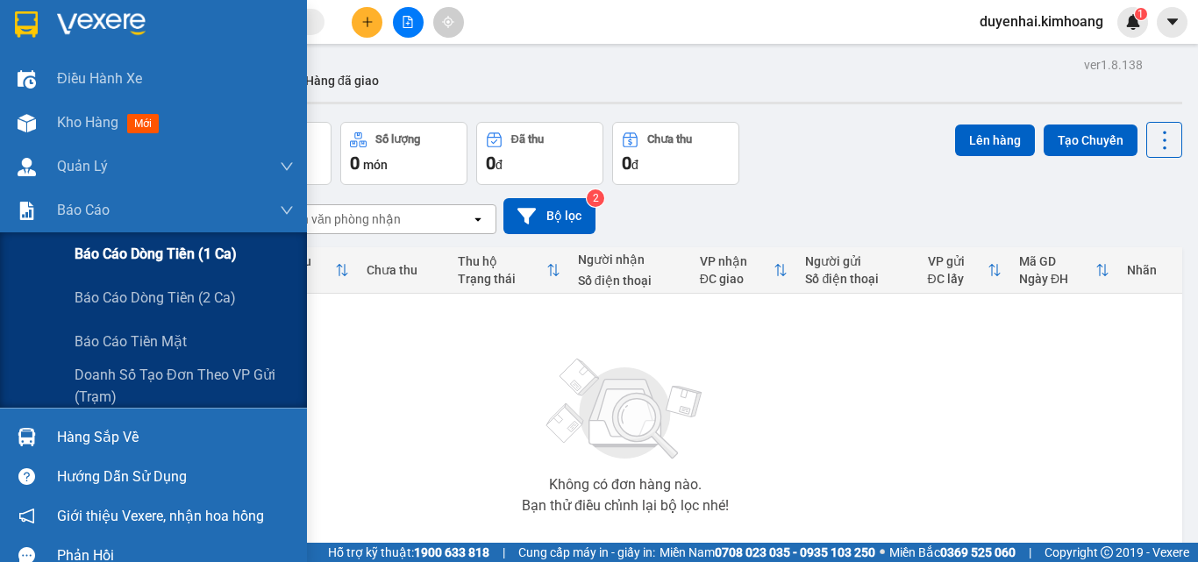
click at [127, 252] on span "Báo cáo dòng tiền (1 ca)" at bounding box center [156, 254] width 162 height 22
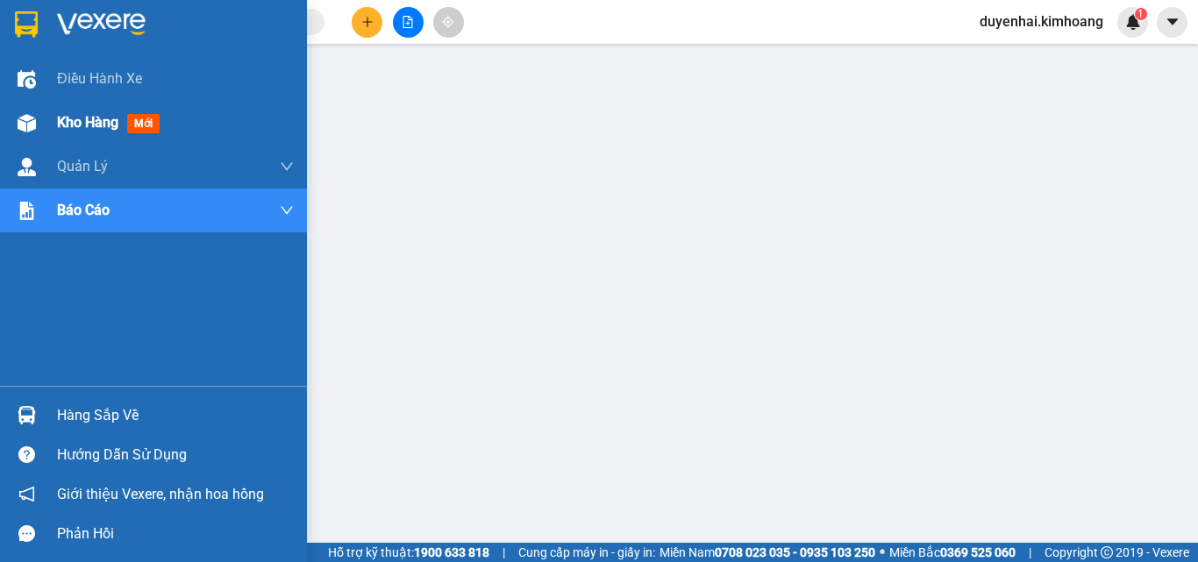
click at [86, 128] on span "Kho hàng" at bounding box center [87, 122] width 61 height 17
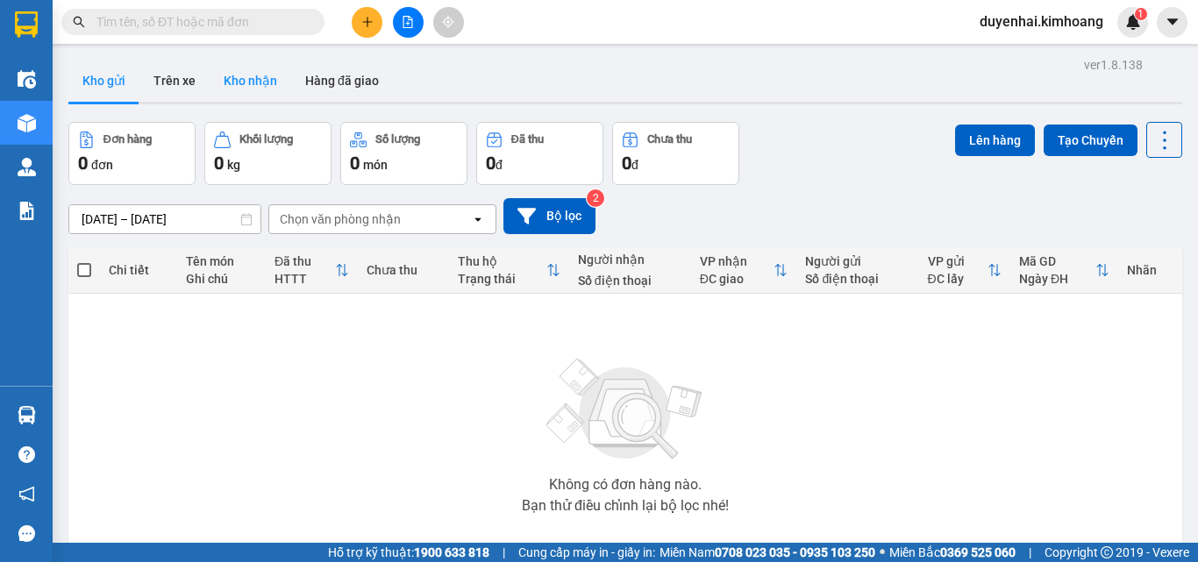
click at [262, 86] on button "Kho nhận" at bounding box center [251, 81] width 82 height 42
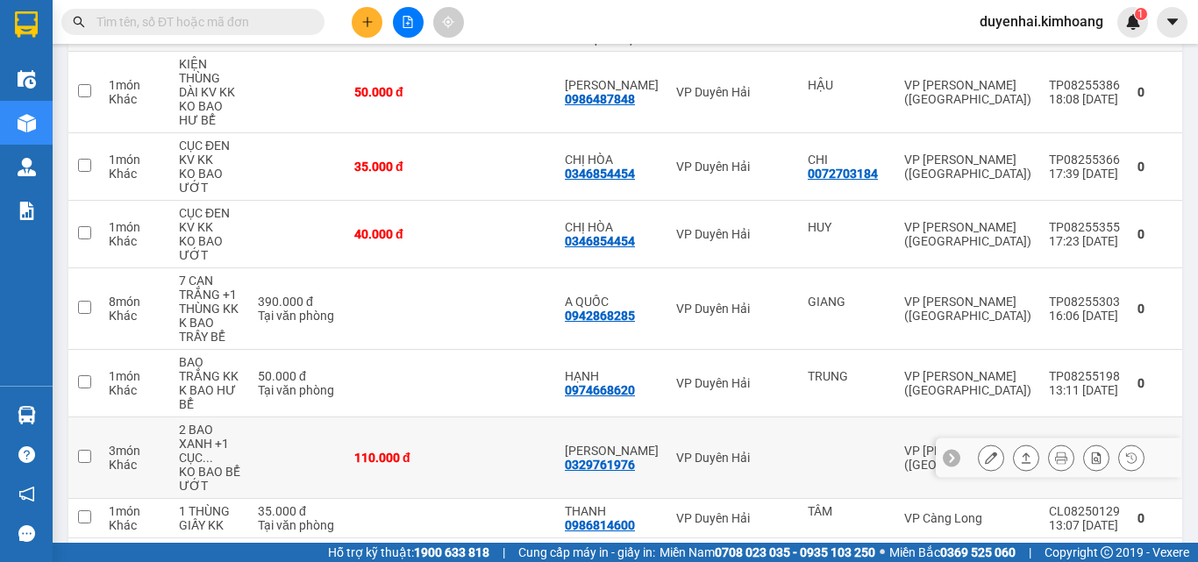
scroll to position [154, 0]
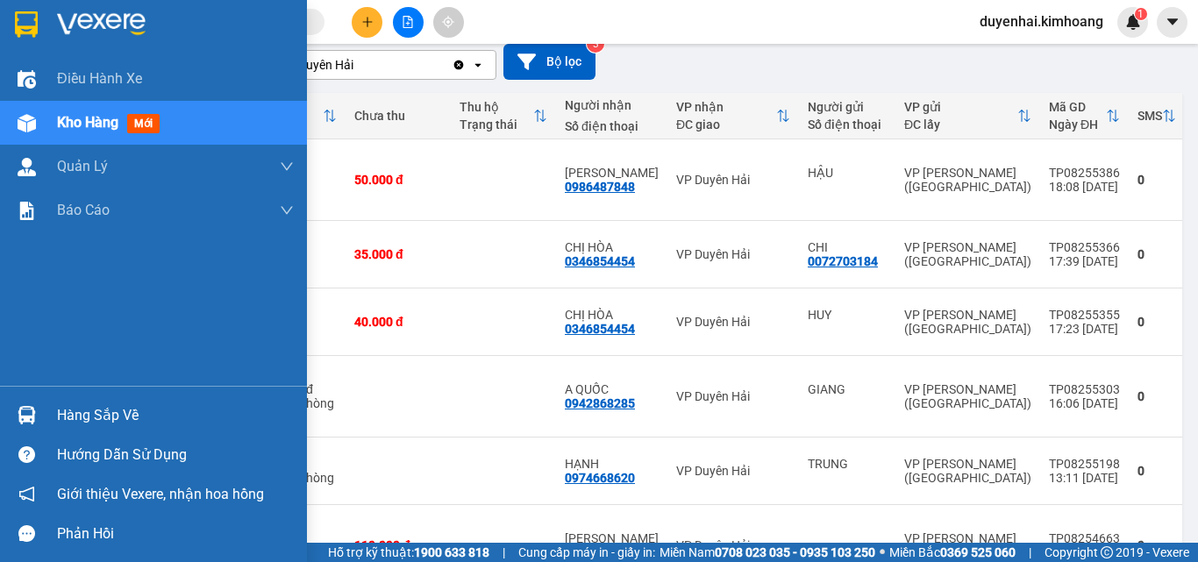
click at [71, 404] on div "Hàng sắp về" at bounding box center [175, 416] width 237 height 26
click at [22, 350] on div "Điều hành xe Kho hàng mới Quản [PERSON_NAME] lý chuyến Quản lý khách hàng mới B…" at bounding box center [153, 281] width 307 height 562
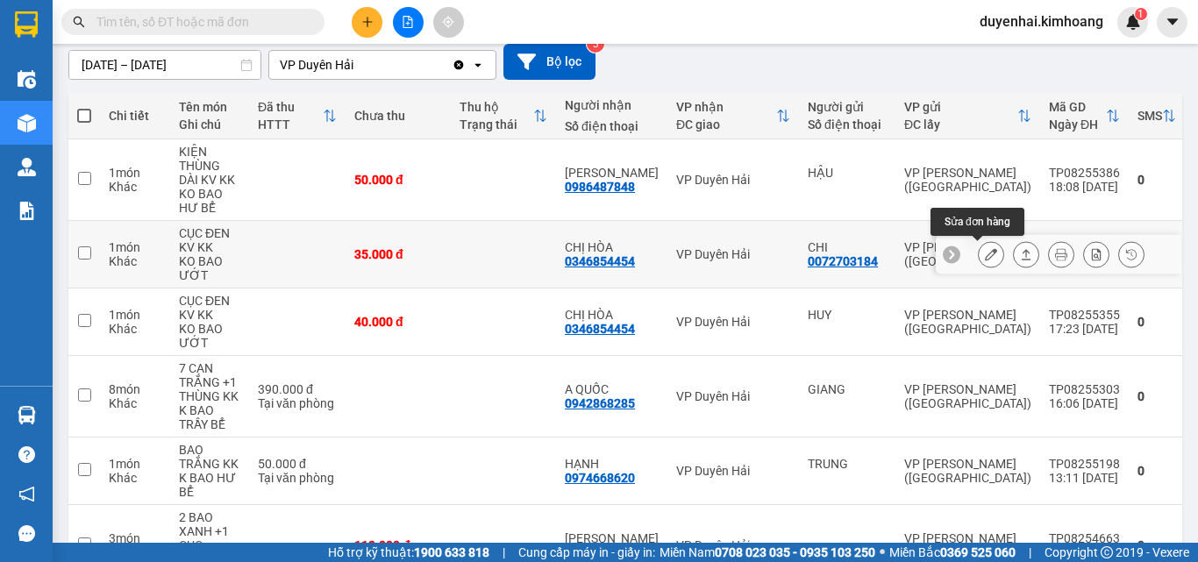
click at [979, 252] on button at bounding box center [991, 254] width 25 height 31
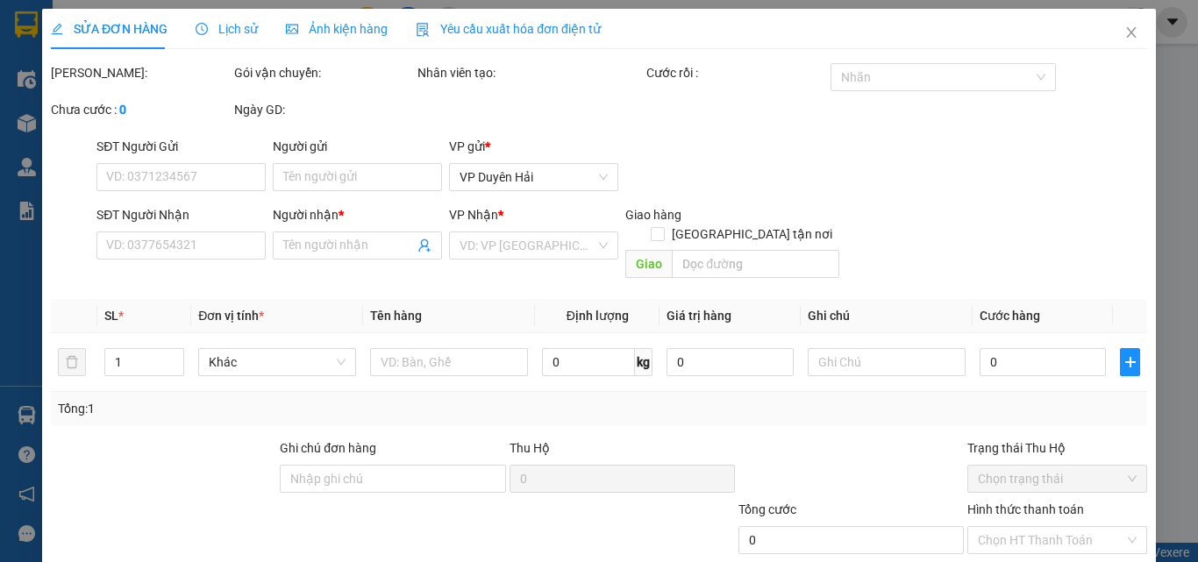
type input "0072703184"
type input "CHI"
type input "0346854454"
type input "CHỊ HÒA"
type input "35.000"
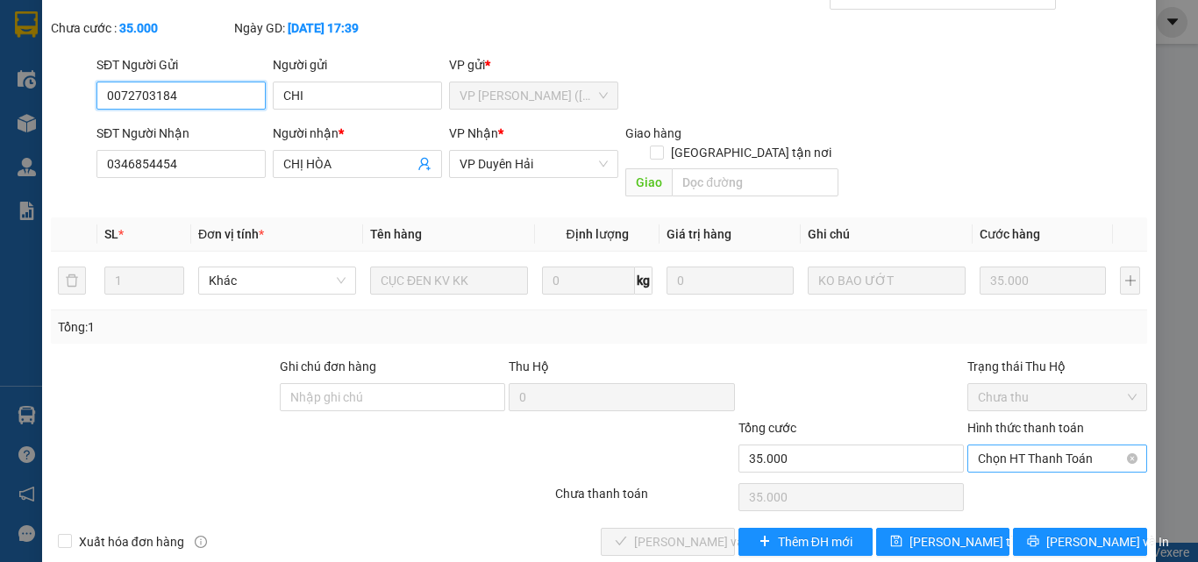
scroll to position [90, 0]
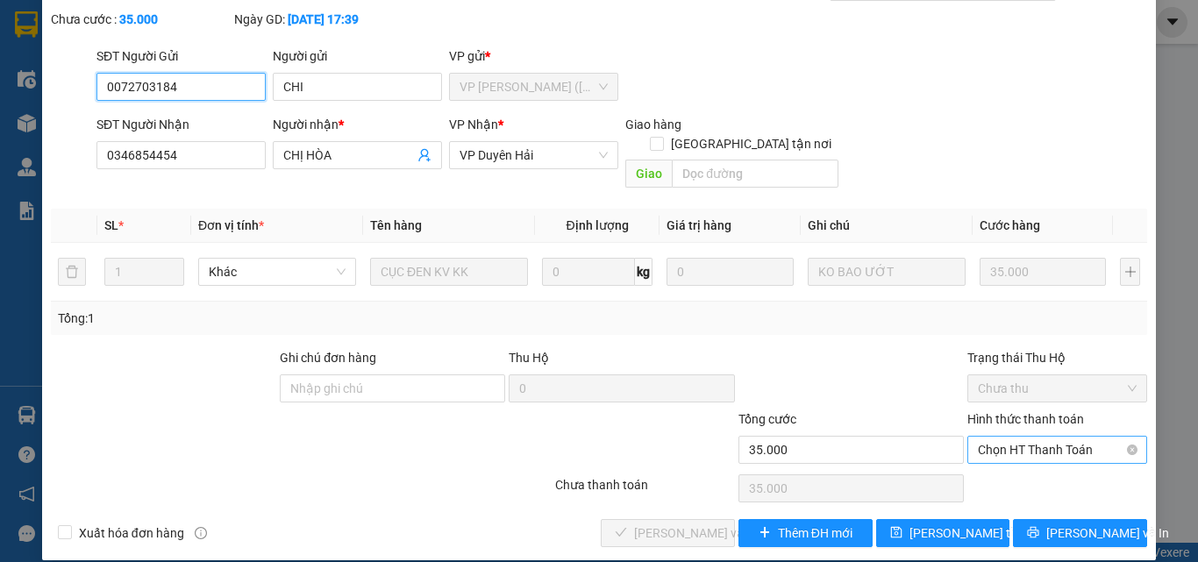
click at [1002, 437] on span "Chọn HT Thanh Toán" at bounding box center [1057, 450] width 159 height 26
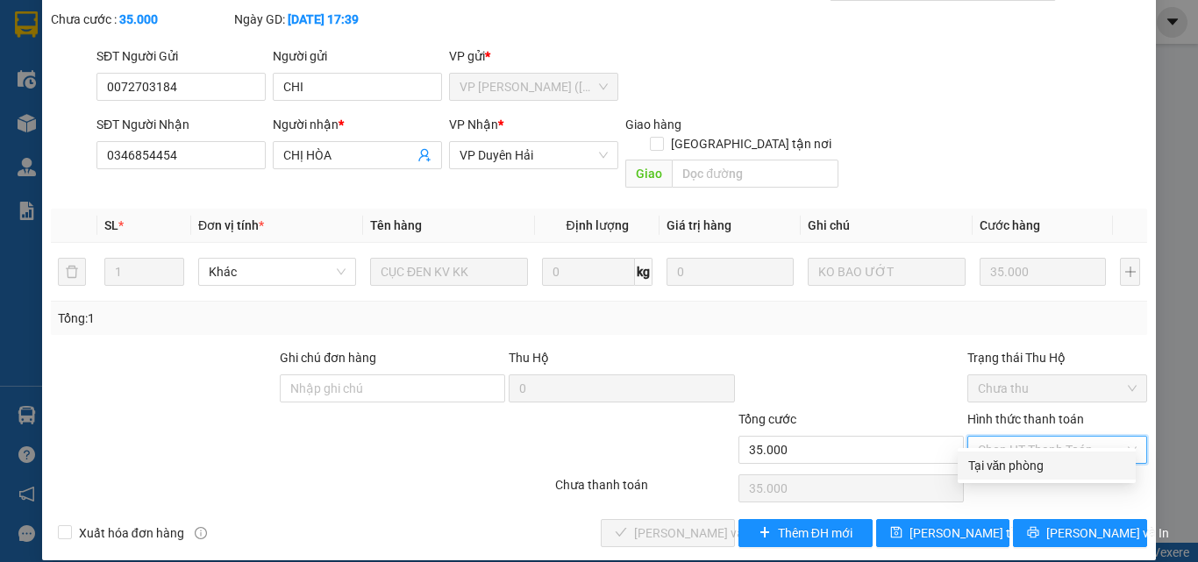
click at [1002, 466] on div "Tại văn phòng" at bounding box center [1046, 465] width 157 height 19
type input "0"
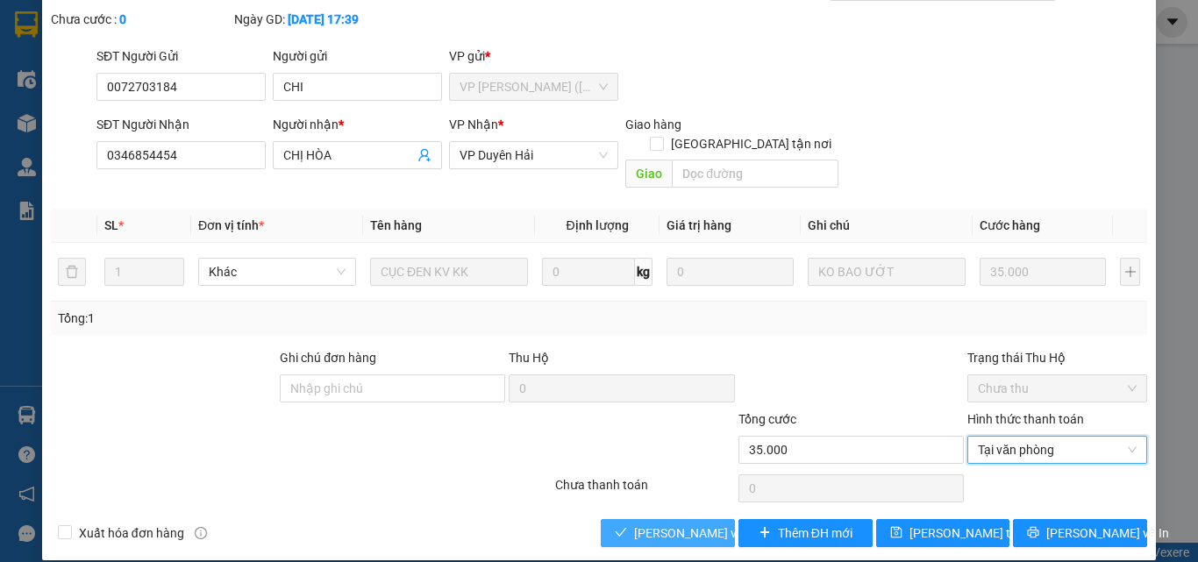
click at [689, 524] on span "[PERSON_NAME] và Giao hàng" at bounding box center [718, 533] width 168 height 19
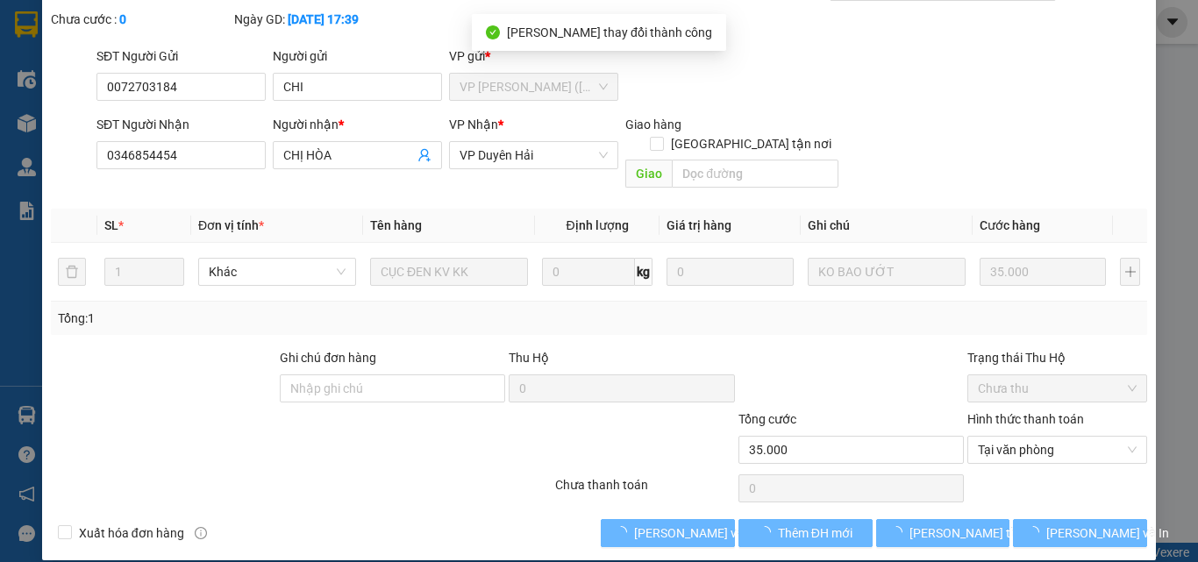
scroll to position [0, 0]
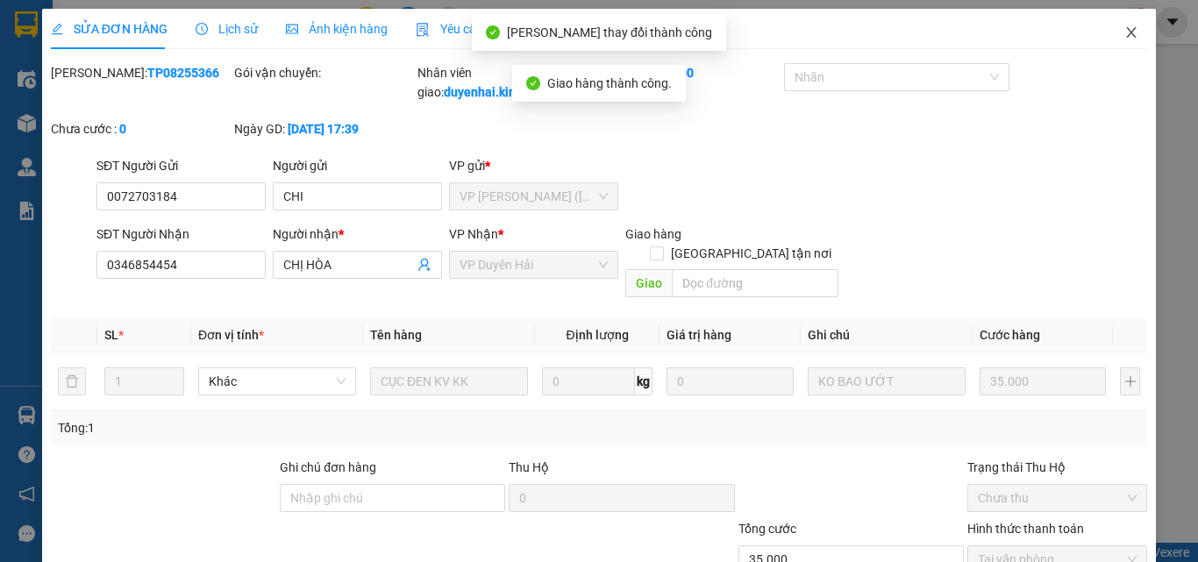
click at [1124, 38] on icon "close" at bounding box center [1131, 32] width 14 height 14
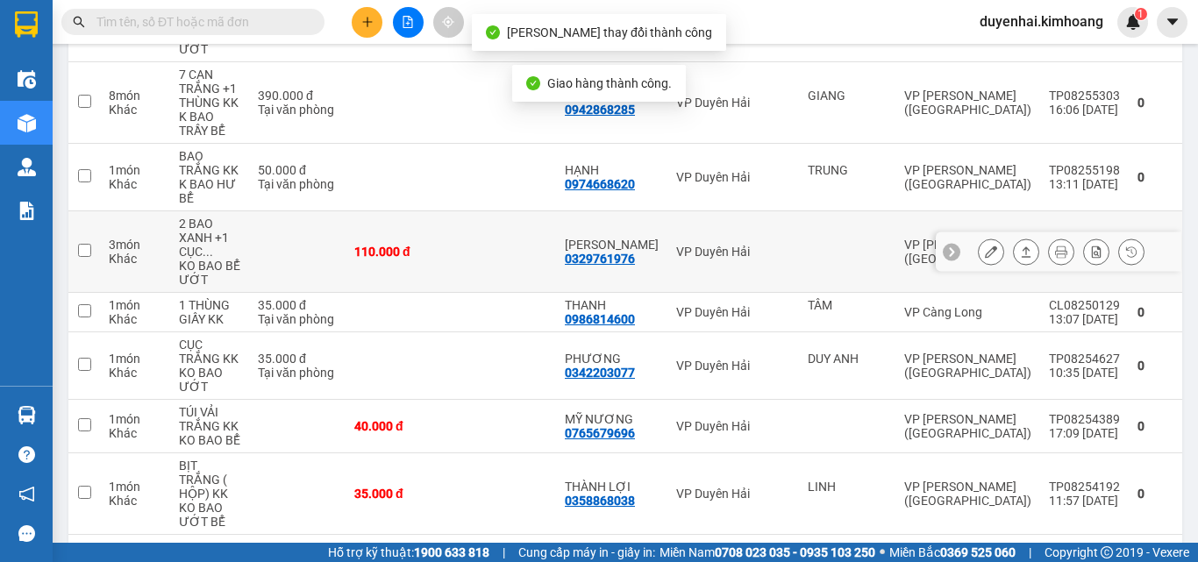
scroll to position [262, 0]
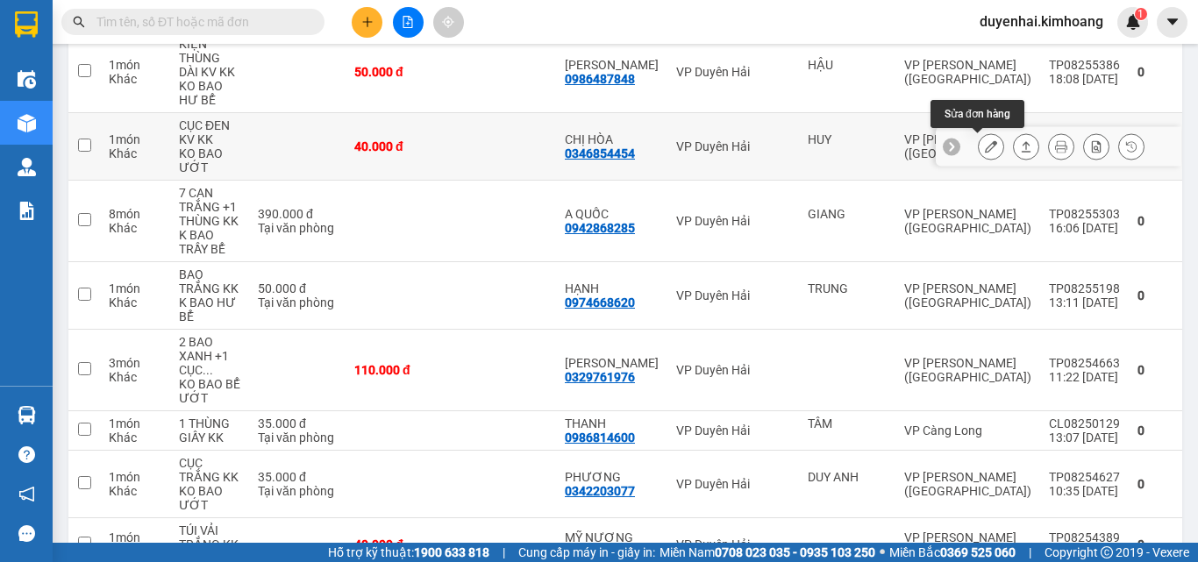
click at [978, 153] on div at bounding box center [991, 146] width 26 height 26
click at [985, 142] on icon at bounding box center [991, 146] width 12 height 12
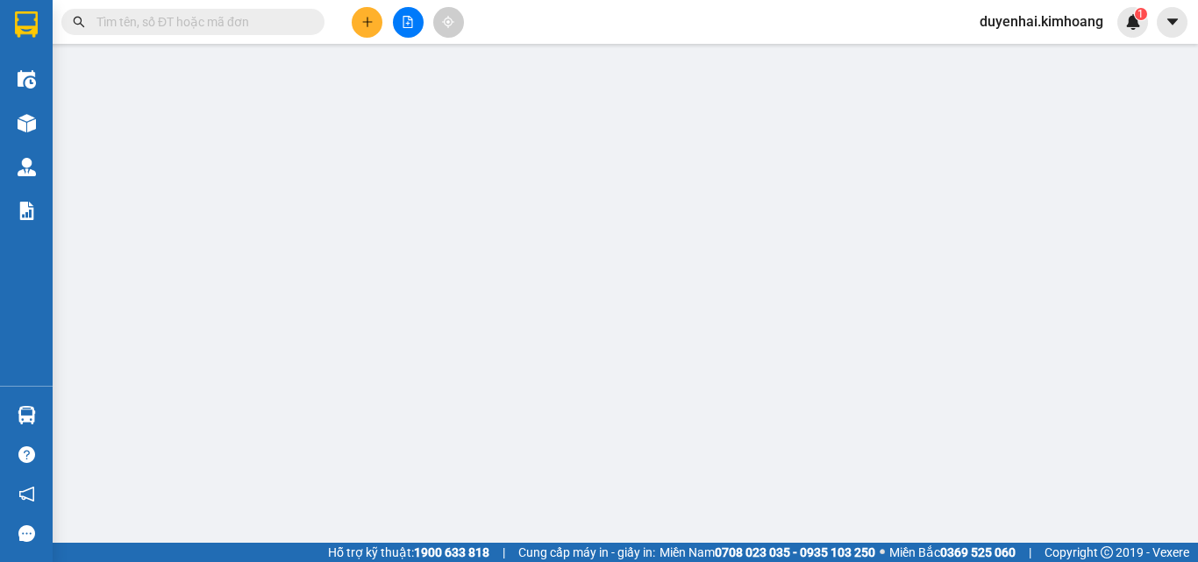
type input "HUY"
type input "0346854454"
type input "CHỊ HÒA"
type input "40.000"
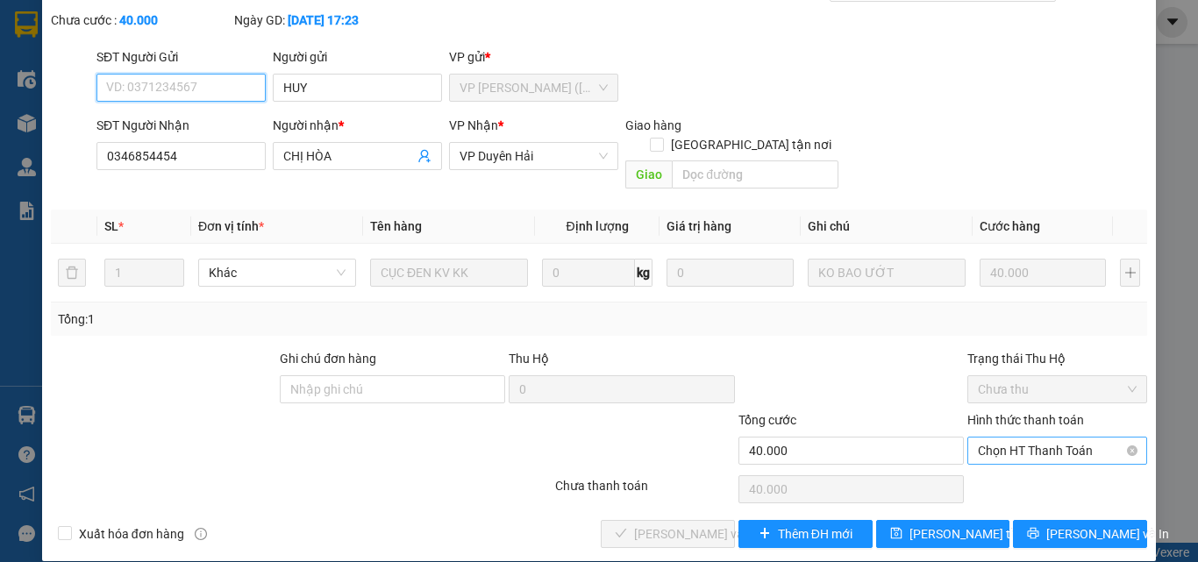
scroll to position [90, 0]
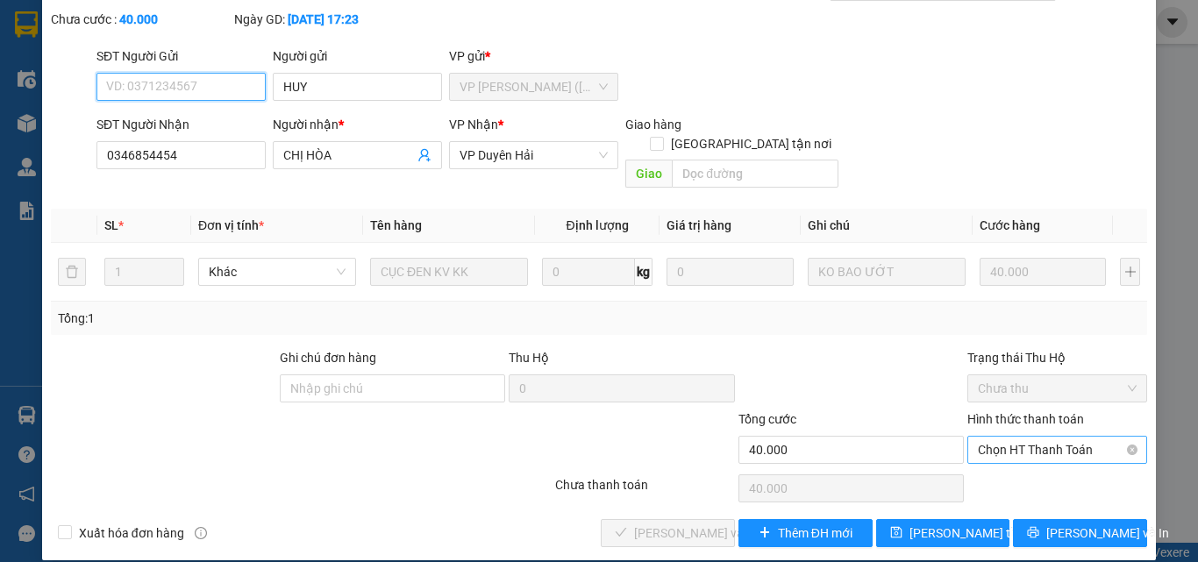
click at [989, 443] on span "Chọn HT Thanh Toán" at bounding box center [1057, 450] width 159 height 26
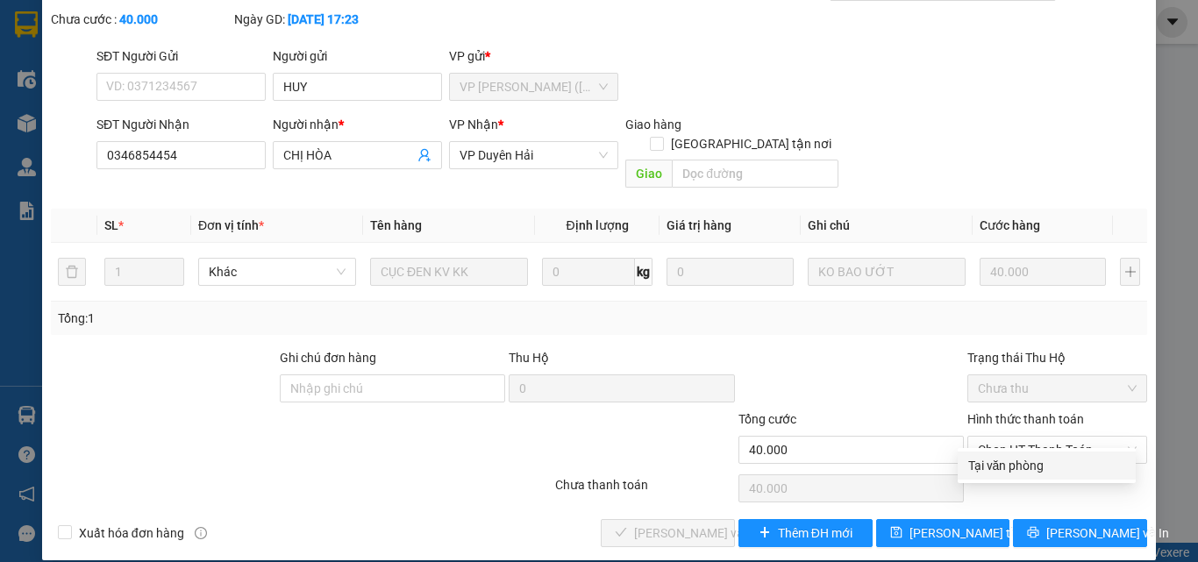
click at [1002, 481] on div "Total Paid Fee 0 Total UnPaid Fee 40.000 Cash Collection Total Fee Mã ĐH: TP082…" at bounding box center [599, 260] width 1096 height 574
click at [1016, 437] on span "Chọn HT Thanh Toán" at bounding box center [1057, 450] width 159 height 26
click at [1009, 457] on div "Tại văn phòng" at bounding box center [1046, 465] width 157 height 19
type input "0"
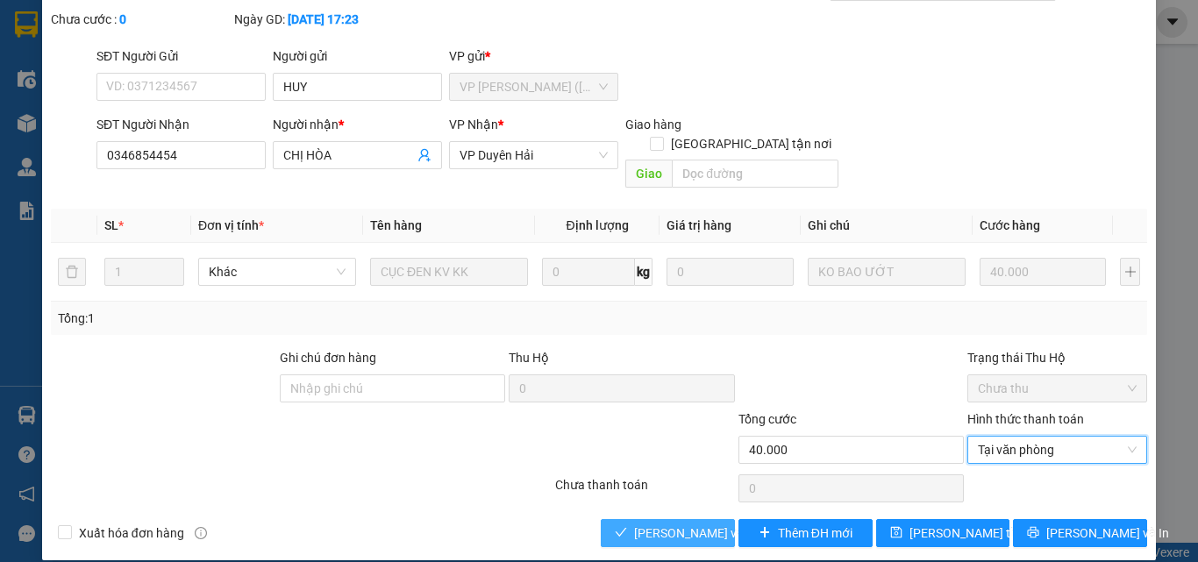
click at [695, 524] on span "[PERSON_NAME] và Giao hàng" at bounding box center [718, 533] width 168 height 19
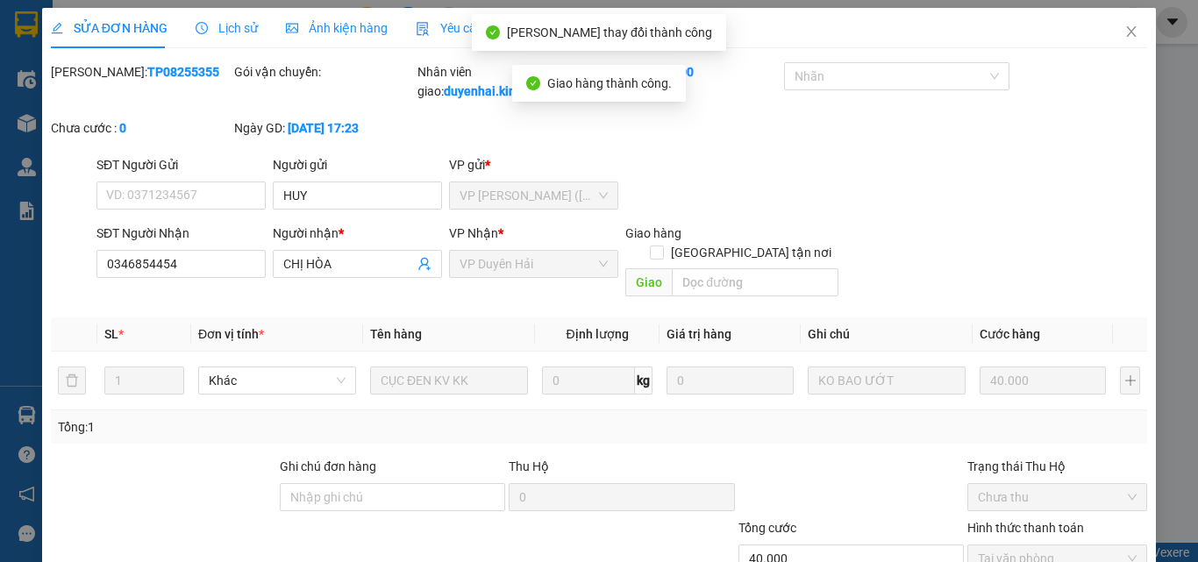
scroll to position [0, 0]
click at [1127, 36] on icon "close" at bounding box center [1132, 32] width 10 height 11
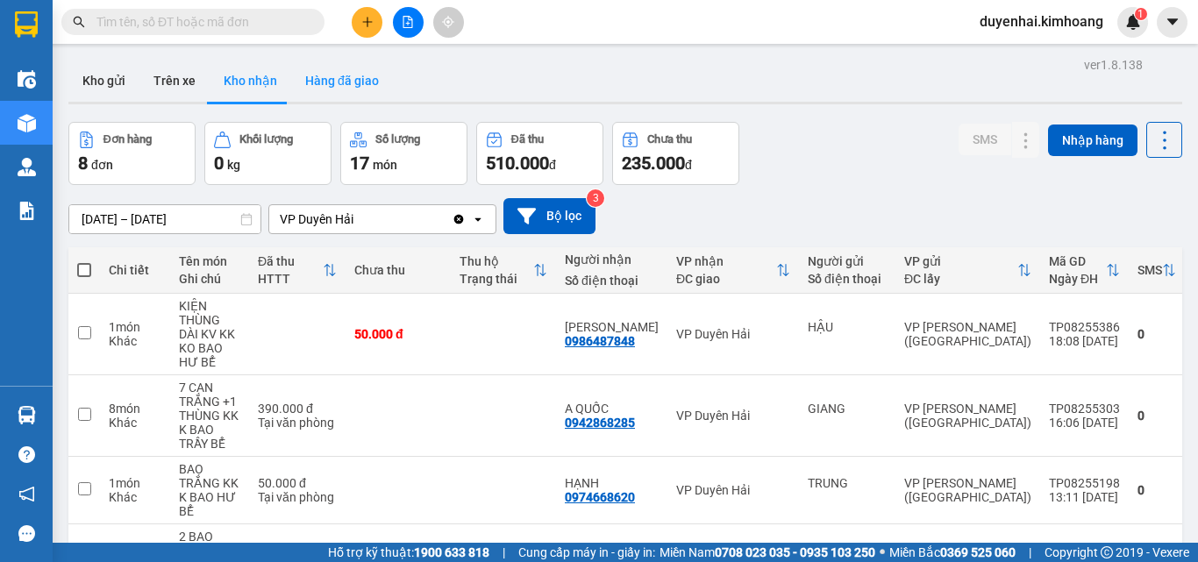
click at [354, 78] on button "Hàng đã giao" at bounding box center [342, 81] width 102 height 42
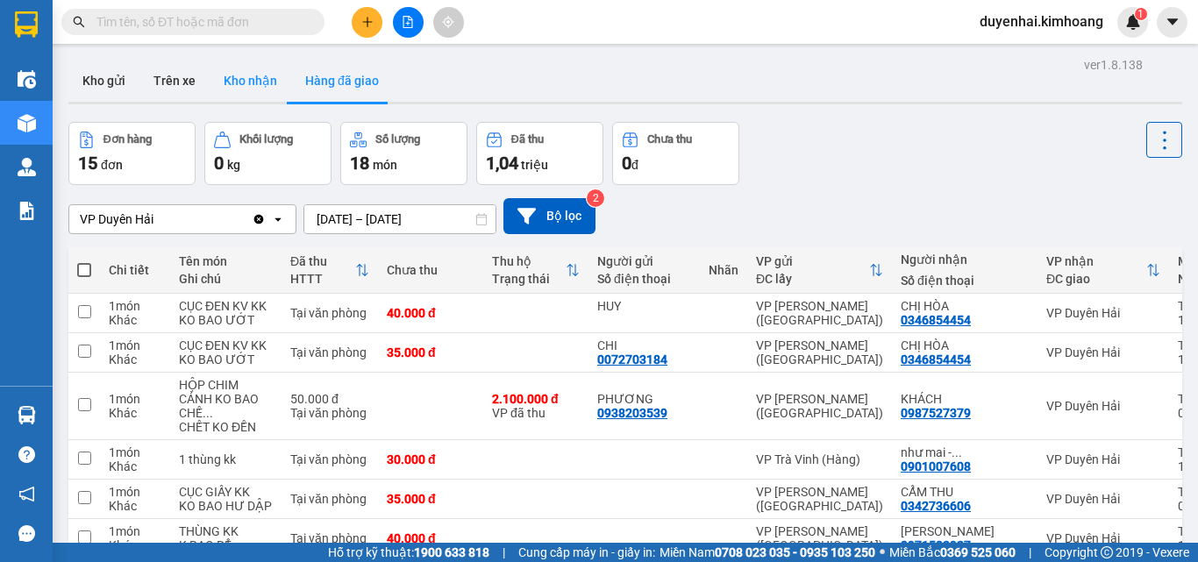
drag, startPoint x: 246, startPoint y: 75, endPoint x: 273, endPoint y: 78, distance: 26.4
click at [259, 78] on button "Kho nhận" at bounding box center [251, 81] width 82 height 42
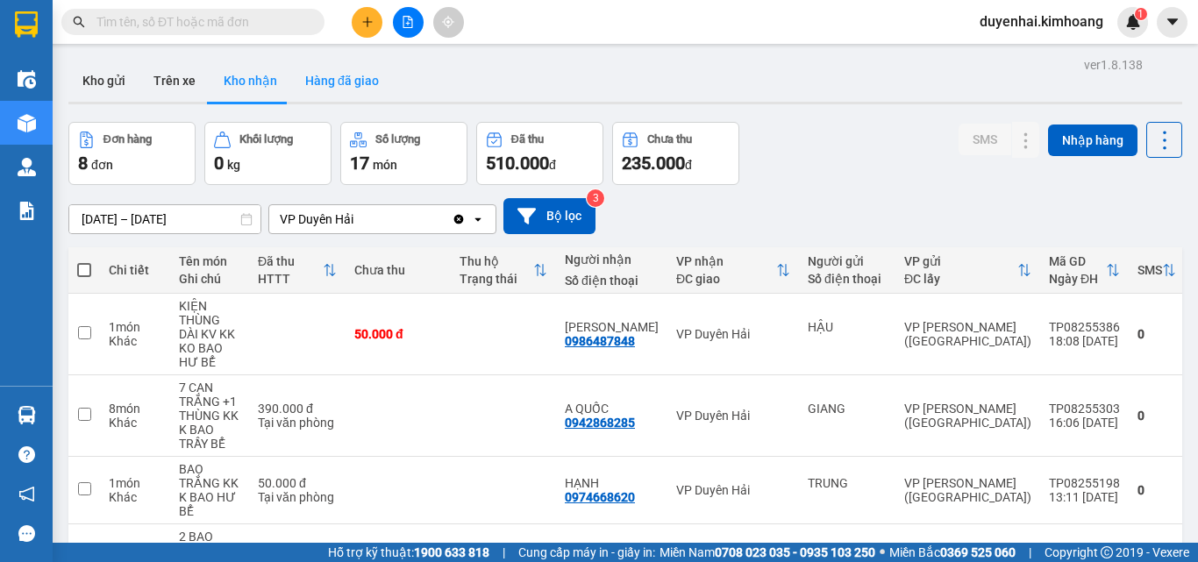
click at [349, 88] on button "Hàng đã giao" at bounding box center [342, 81] width 102 height 42
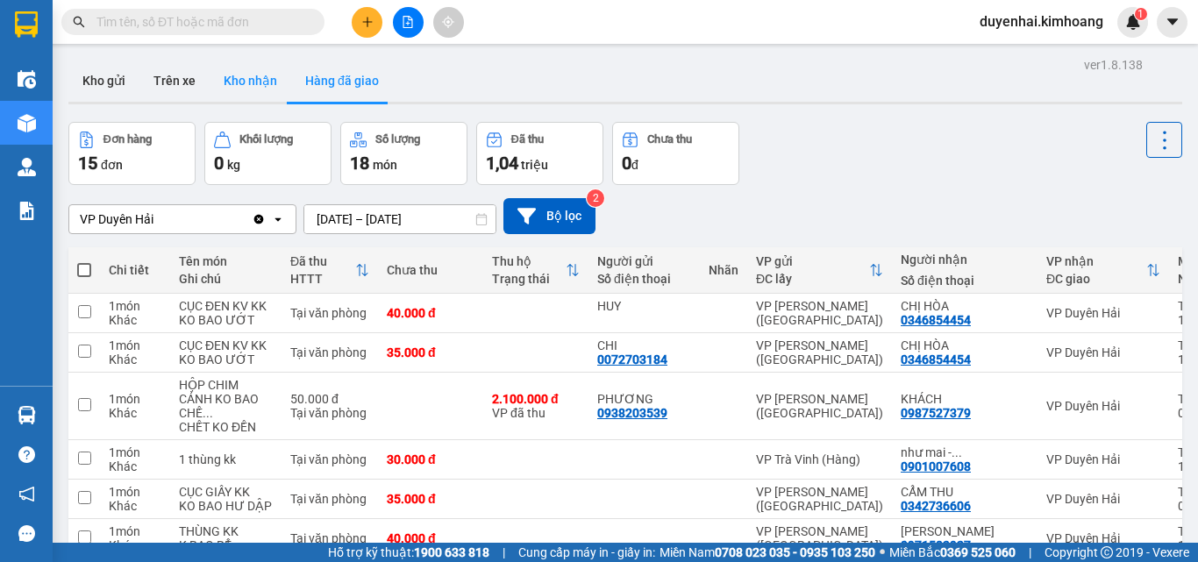
click at [269, 81] on button "Kho nhận" at bounding box center [251, 81] width 82 height 42
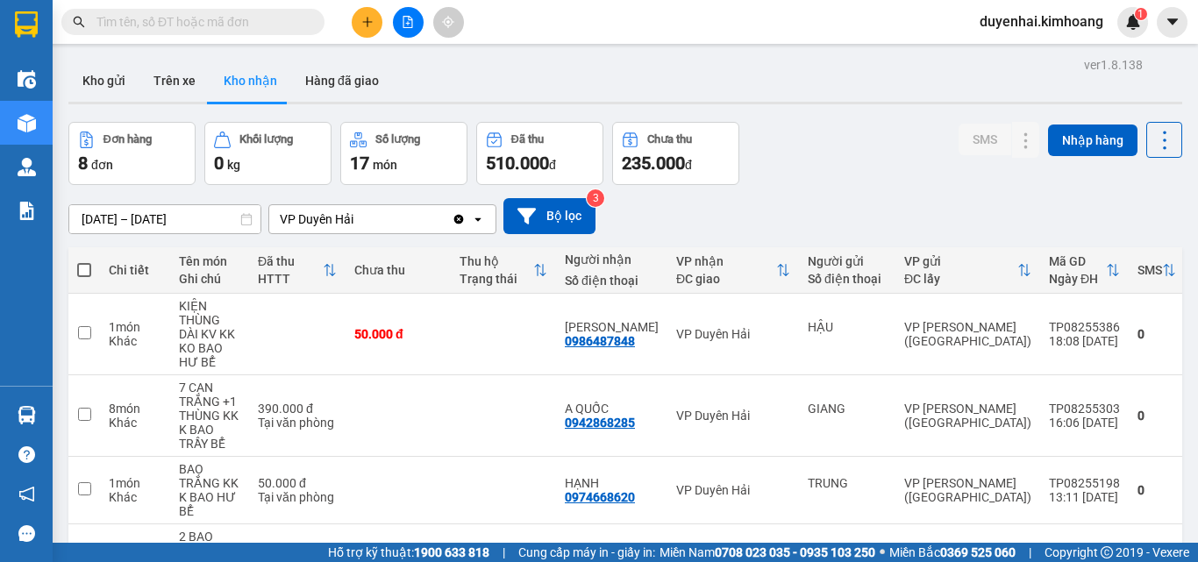
scroll to position [88, 0]
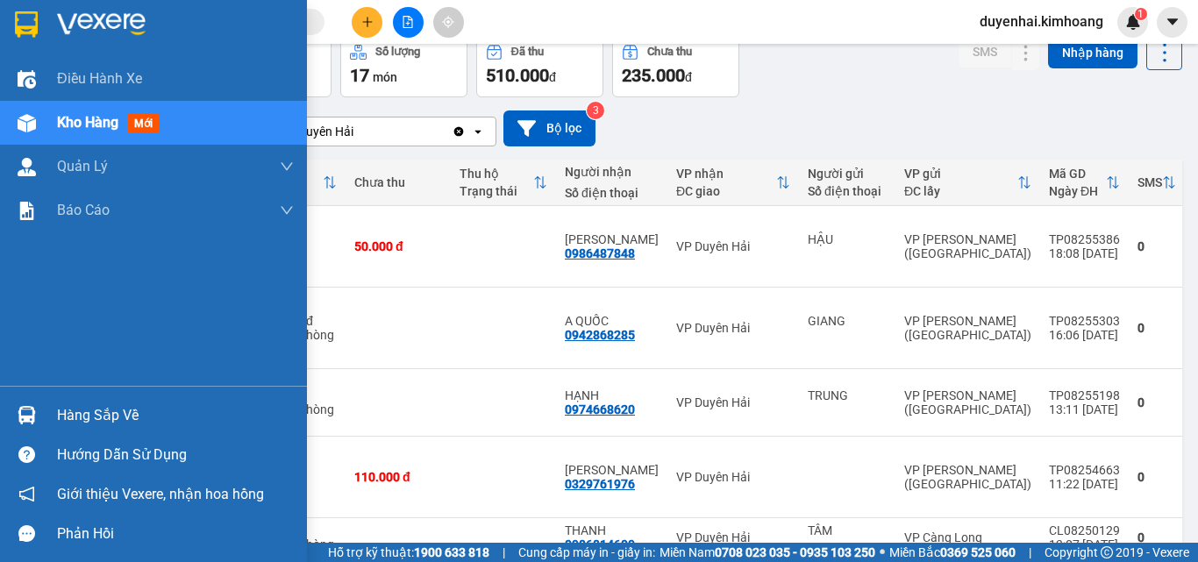
click at [91, 415] on div "Hàng sắp về" at bounding box center [175, 416] width 237 height 26
click at [9, 331] on div "Điều hành xe Kho hàng mới Quản [PERSON_NAME] lý chuyến Quản lý khách hàng mới B…" at bounding box center [153, 281] width 307 height 562
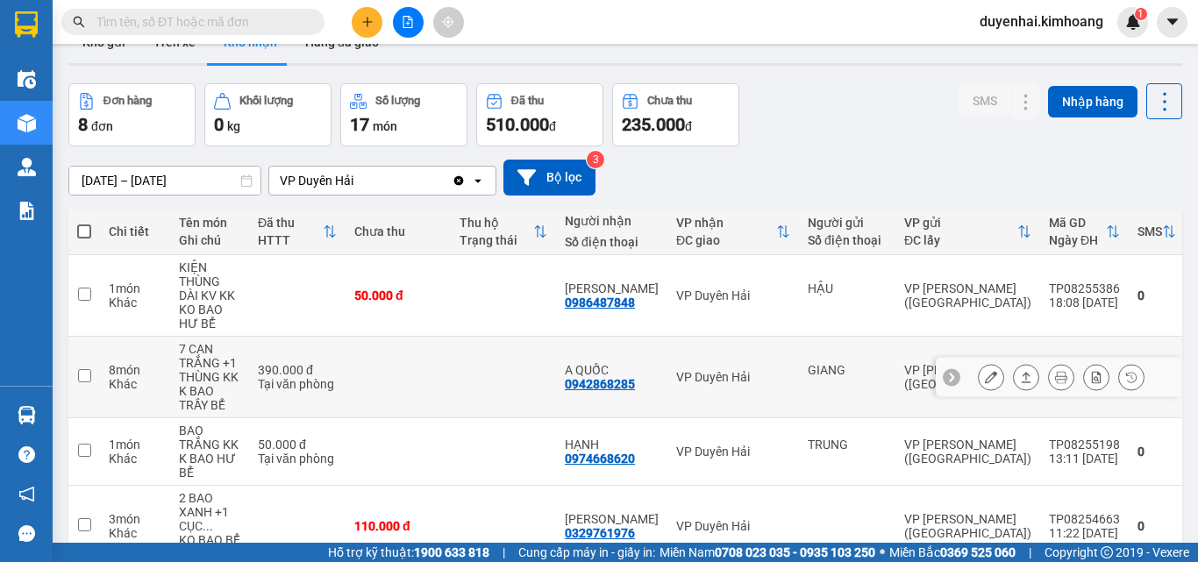
scroll to position [0, 0]
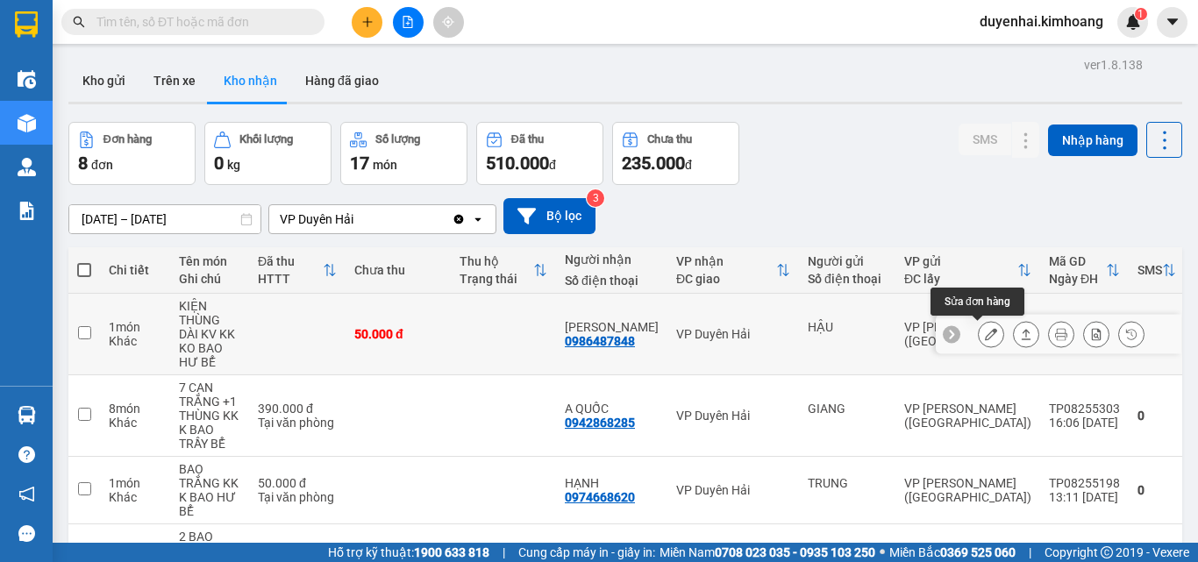
click at [985, 335] on icon at bounding box center [991, 334] width 12 height 12
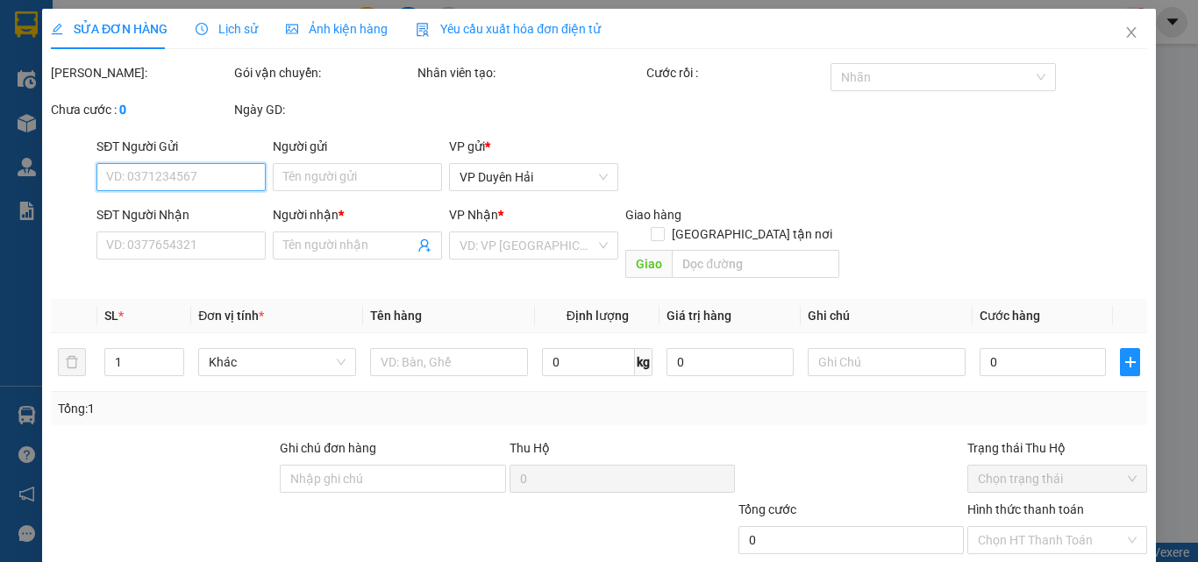
type input "HẬU"
type input "0986487848"
type input "[PERSON_NAME]"
type input "50.000"
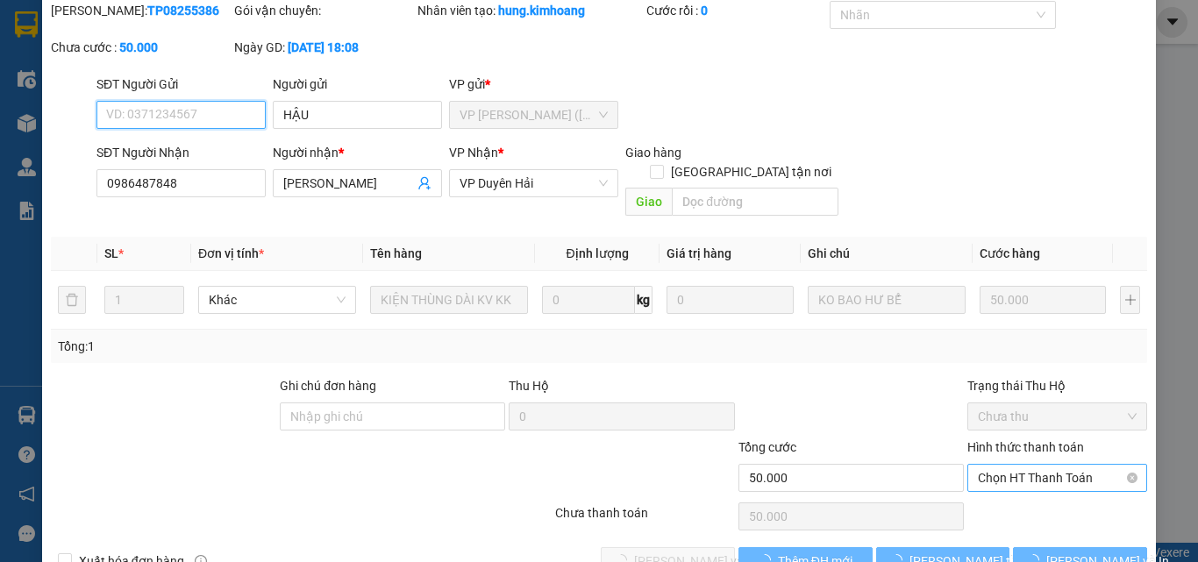
scroll to position [90, 0]
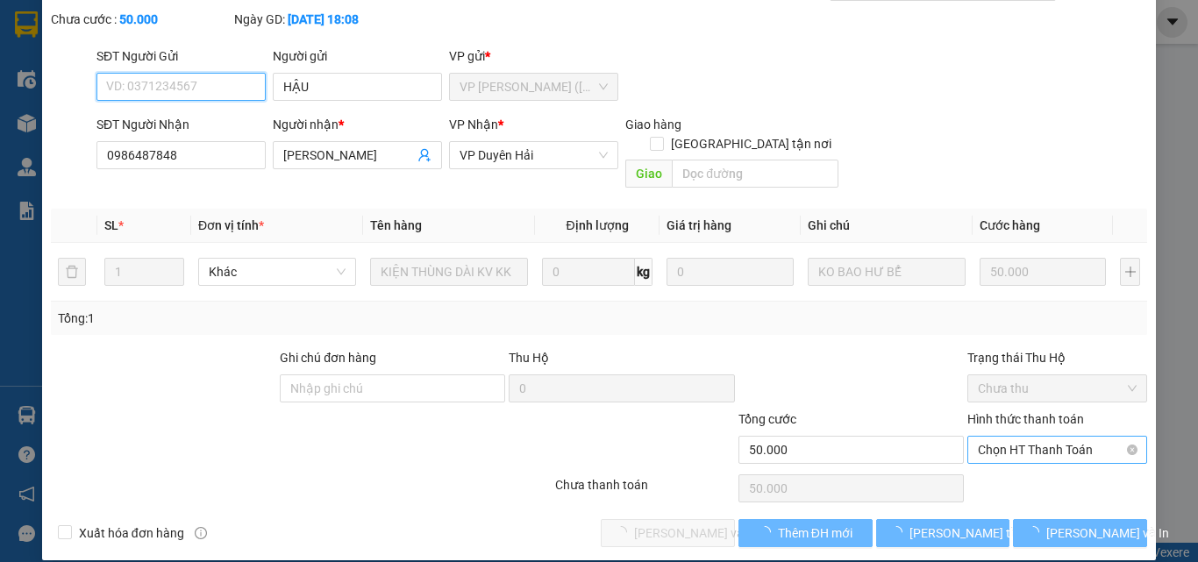
click at [984, 437] on span "Chọn HT Thanh Toán" at bounding box center [1057, 450] width 159 height 26
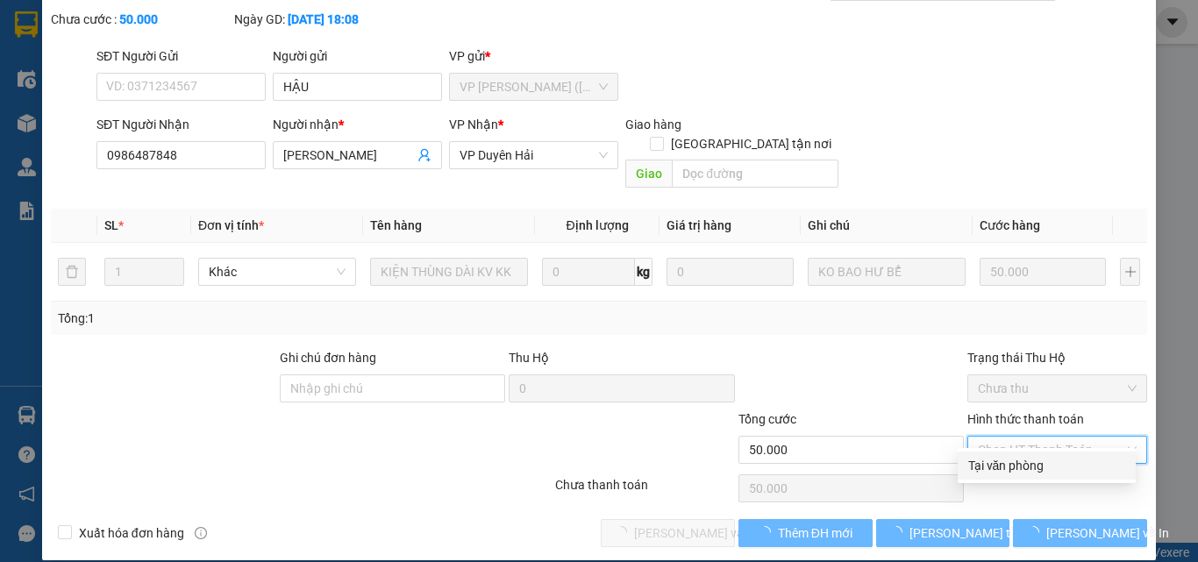
click at [994, 461] on div "Tại văn phòng" at bounding box center [1046, 465] width 157 height 19
type input "0"
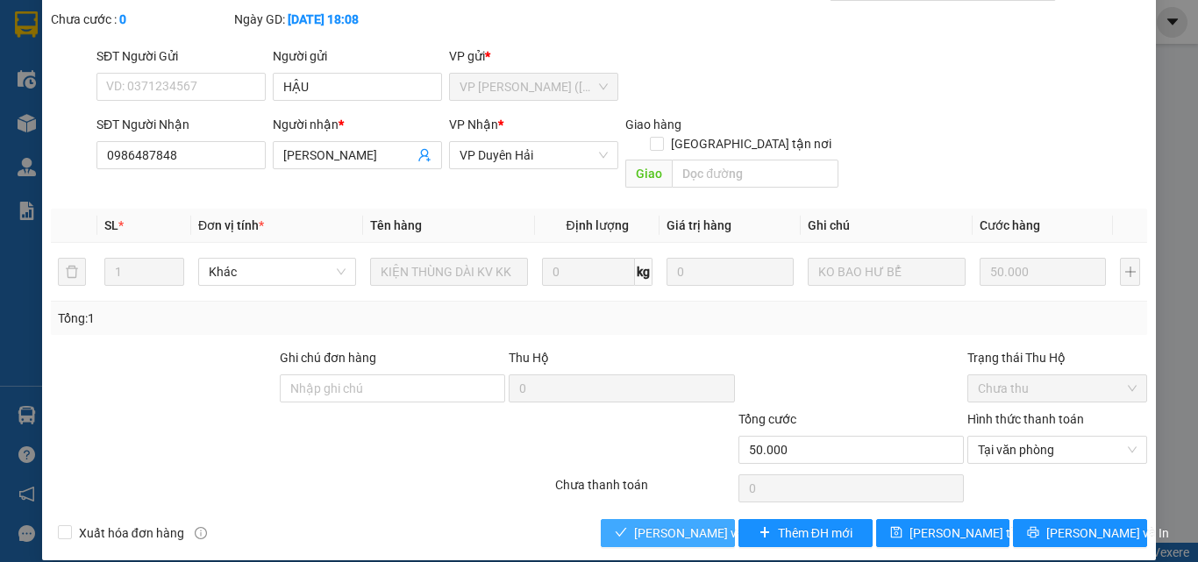
click at [690, 524] on span "[PERSON_NAME] và Giao hàng" at bounding box center [718, 533] width 168 height 19
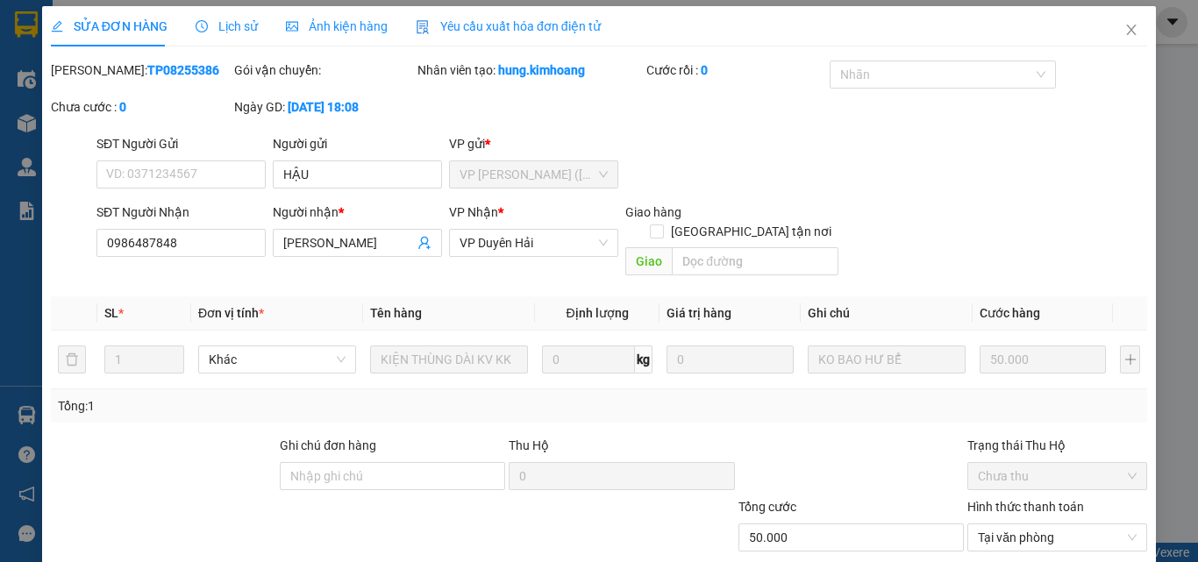
scroll to position [0, 0]
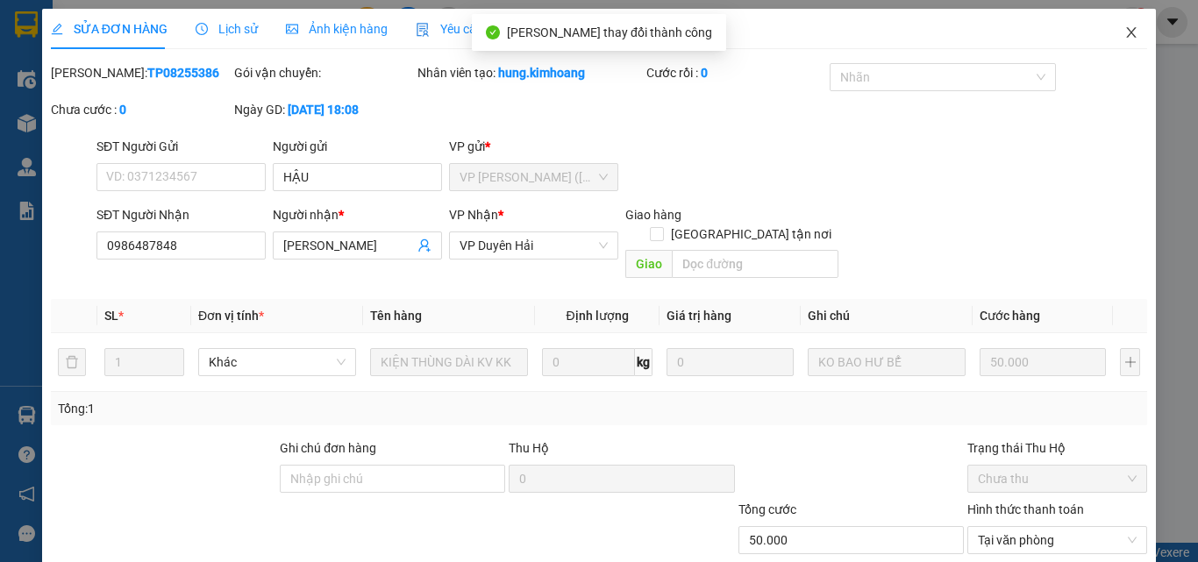
click at [1124, 33] on icon "close" at bounding box center [1131, 32] width 14 height 14
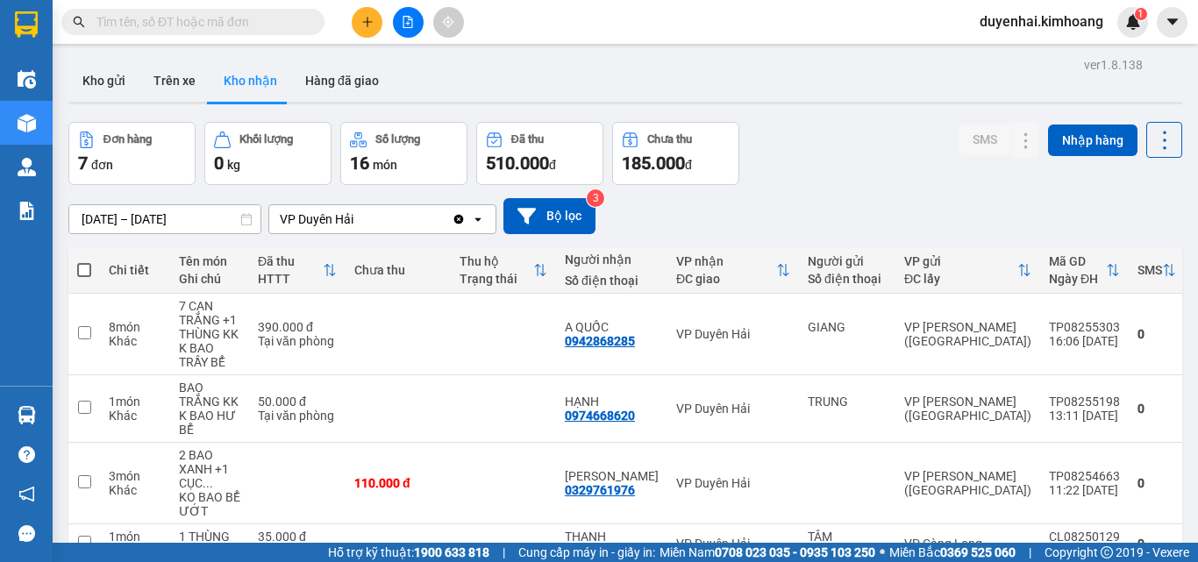
click at [288, 24] on input "text" at bounding box center [199, 21] width 207 height 19
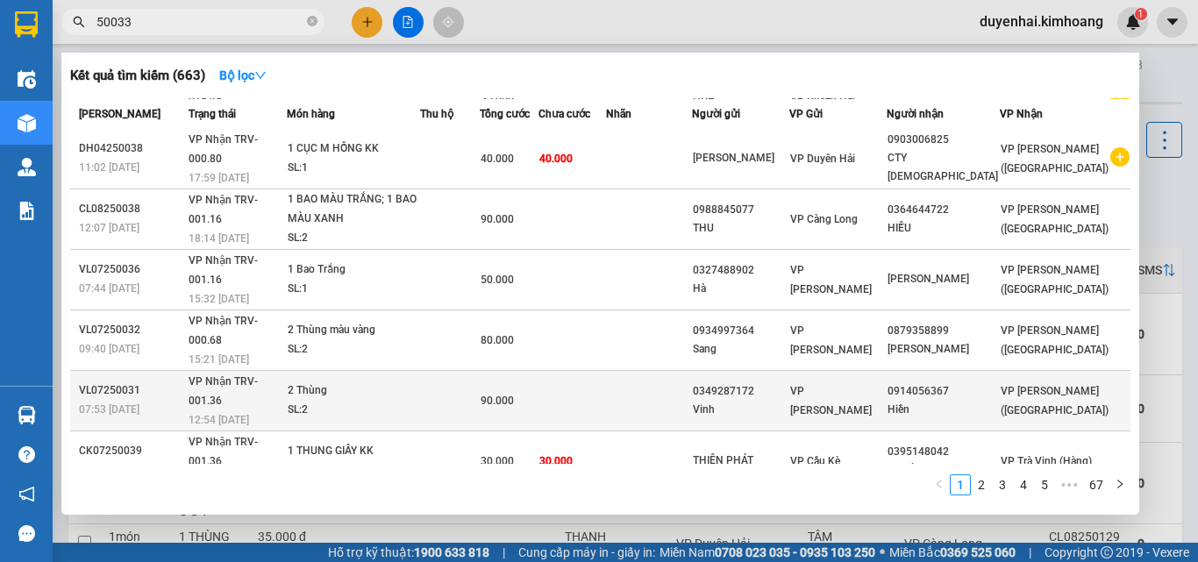
scroll to position [132, 0]
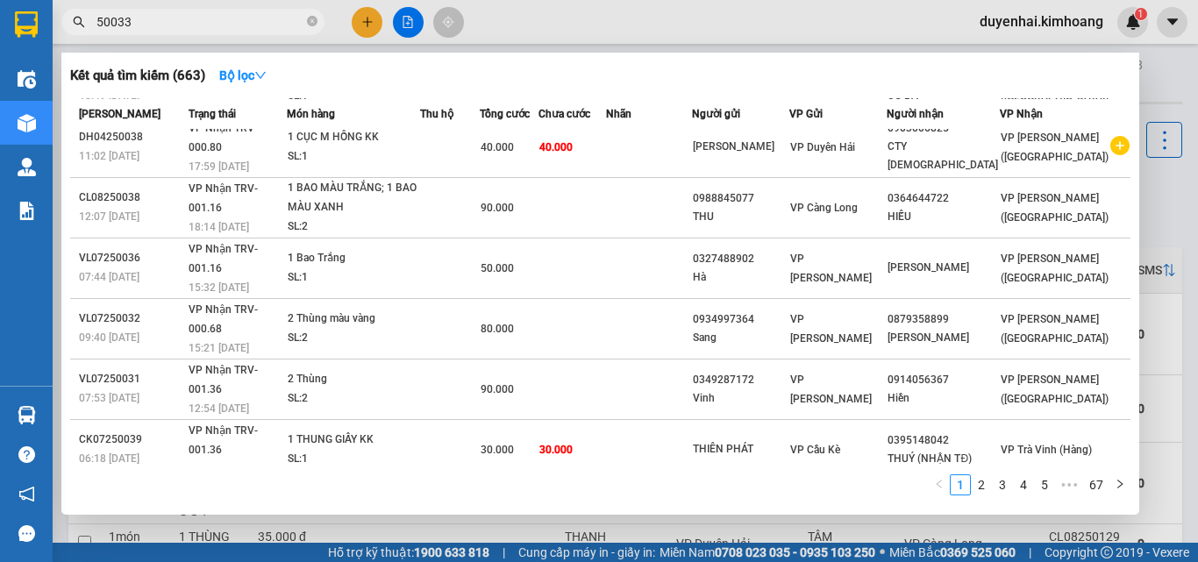
type input "50033"
click at [789, 540] on td at bounding box center [740, 570] width 97 height 60
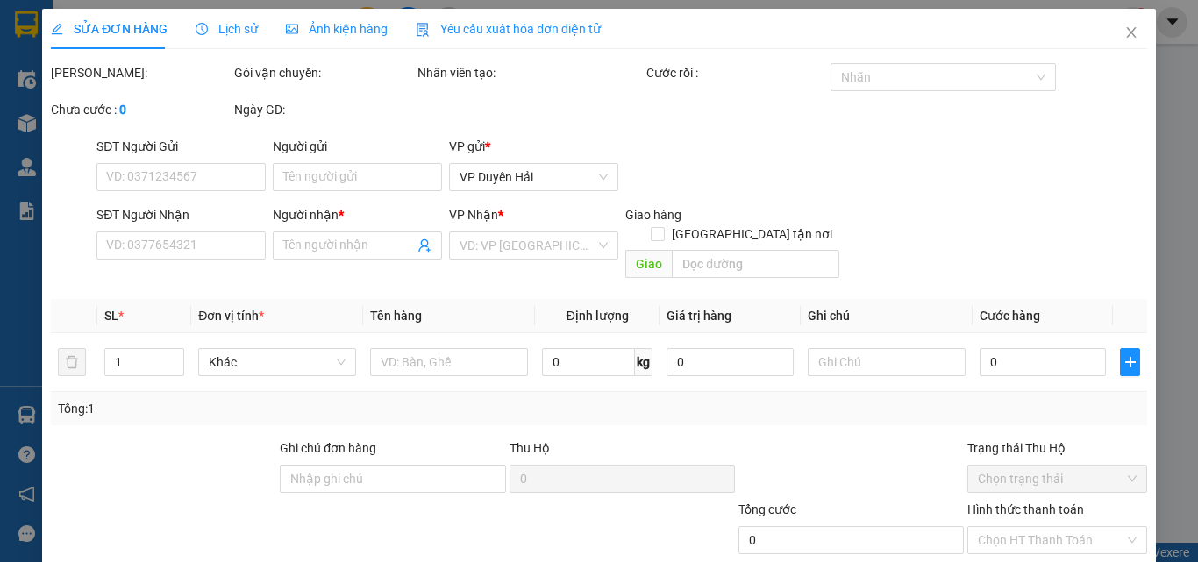
type input "0949673279"
type input "CTY [PERSON_NAME]"
type input "120.000"
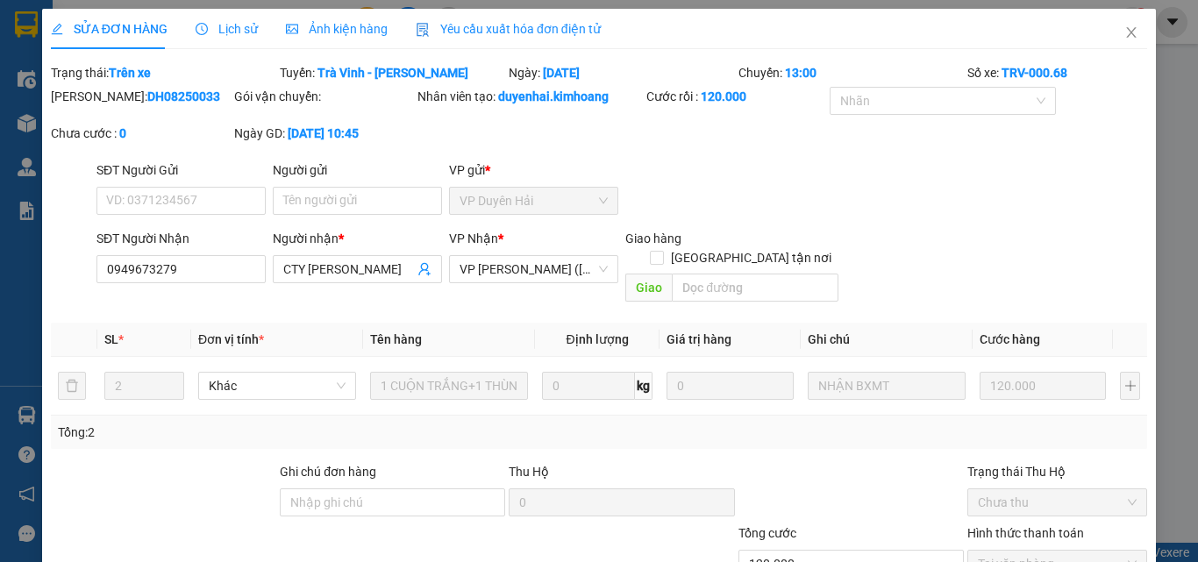
click at [219, 22] on span "Lịch sử" at bounding box center [227, 29] width 62 height 14
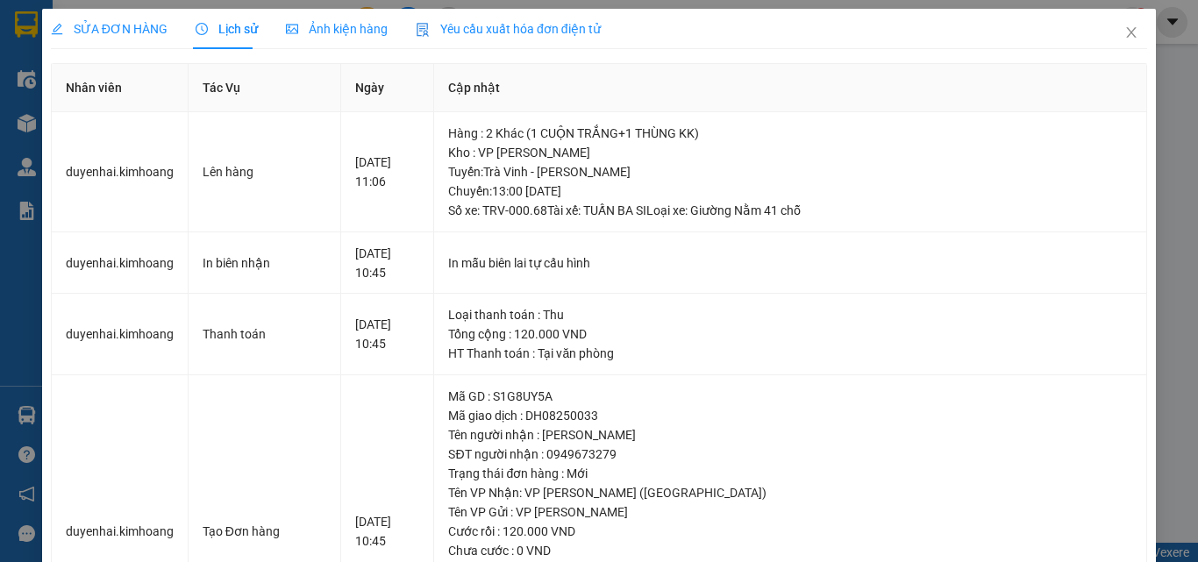
click at [118, 33] on span "SỬA ĐƠN HÀNG" at bounding box center [109, 29] width 117 height 14
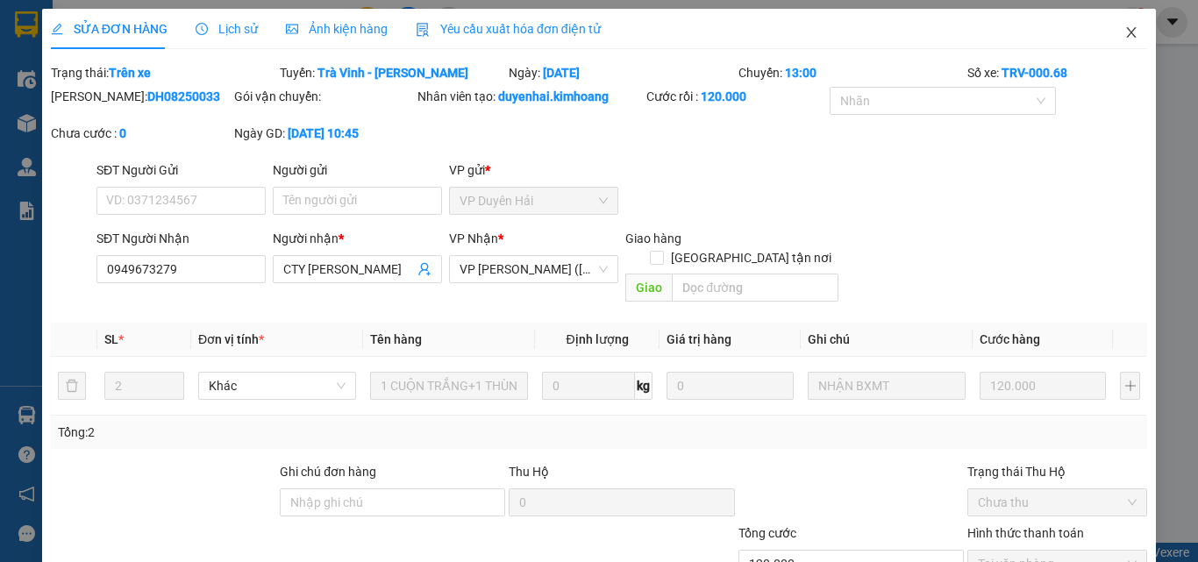
click at [1124, 35] on icon "close" at bounding box center [1131, 32] width 14 height 14
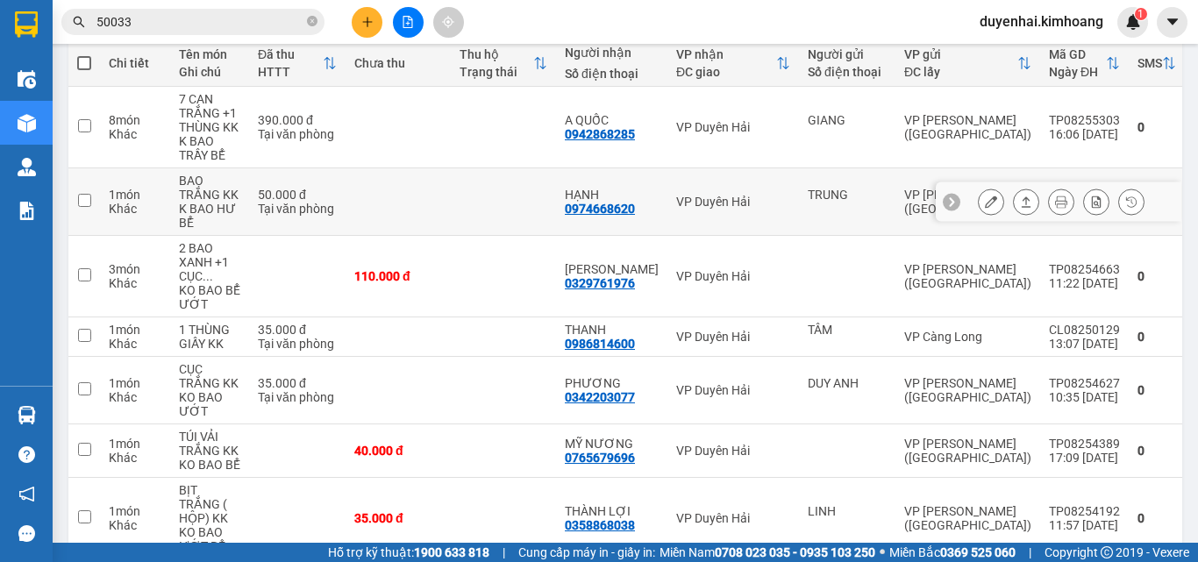
scroll to position [88, 0]
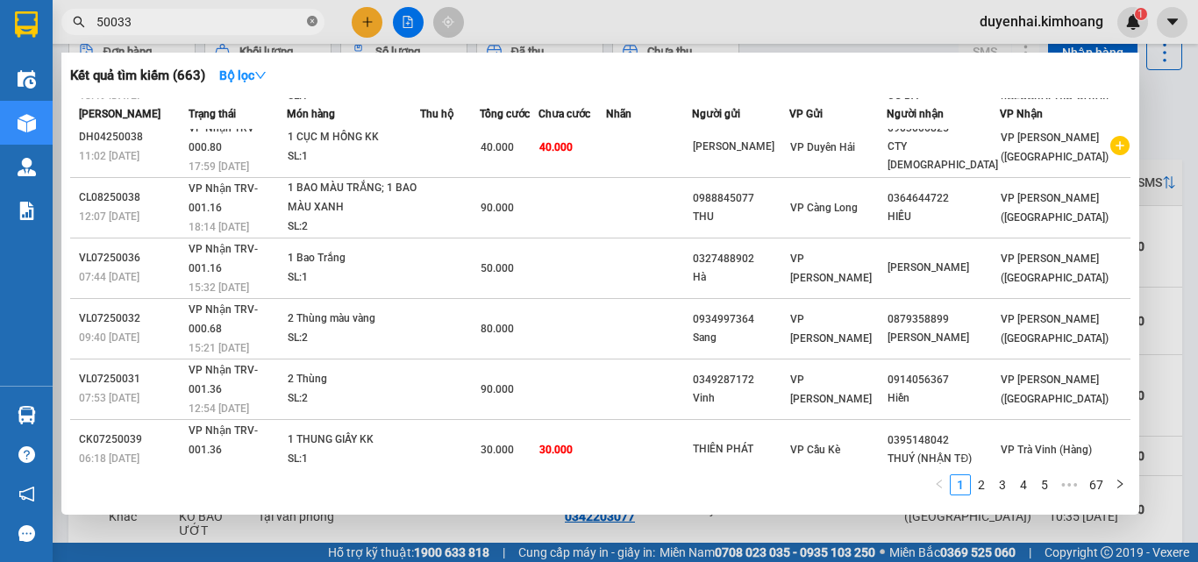
click at [310, 20] on icon "close-circle" at bounding box center [312, 21] width 11 height 11
